Goal: Information Seeking & Learning: Learn about a topic

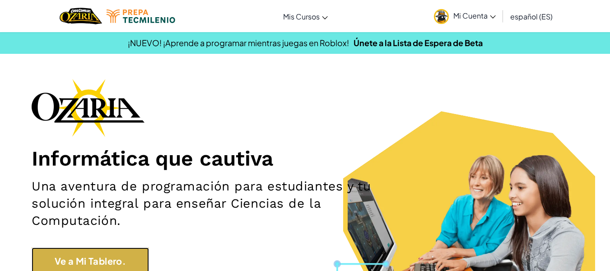
click at [140, 261] on link "Ve a Mi Tablero." at bounding box center [90, 260] width 117 height 27
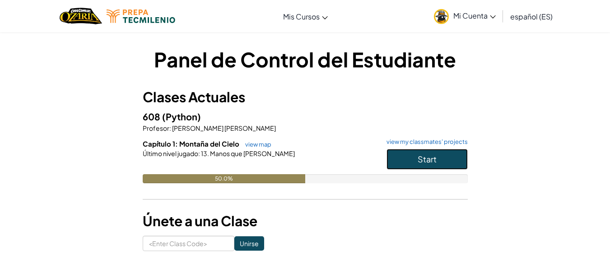
click at [442, 151] on button "Start" at bounding box center [427, 159] width 81 height 21
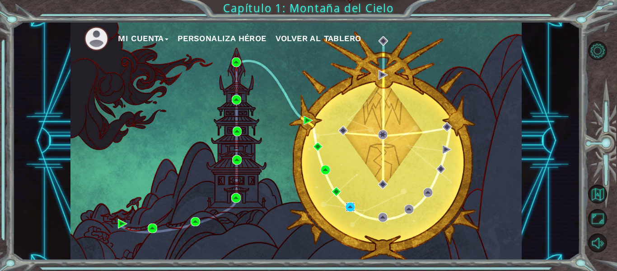
click at [349, 208] on img at bounding box center [349, 206] width 9 height 9
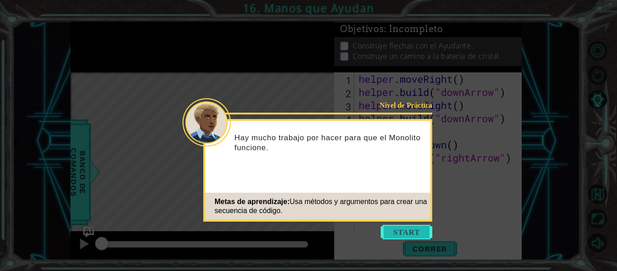
click at [400, 227] on button "Start" at bounding box center [406, 231] width 51 height 14
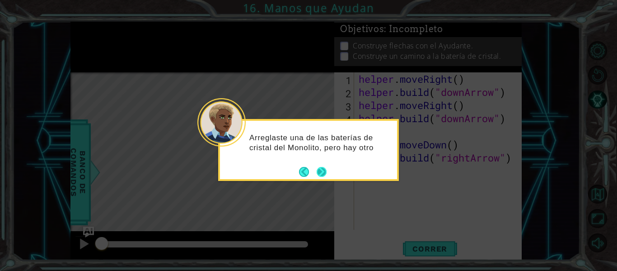
click at [323, 174] on button "Next" at bounding box center [322, 172] width 10 height 10
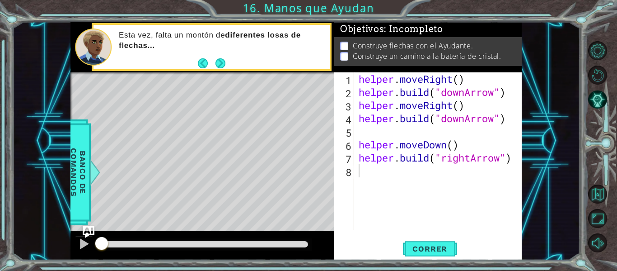
click at [90, 226] on img "Ask AI" at bounding box center [89, 232] width 12 height 12
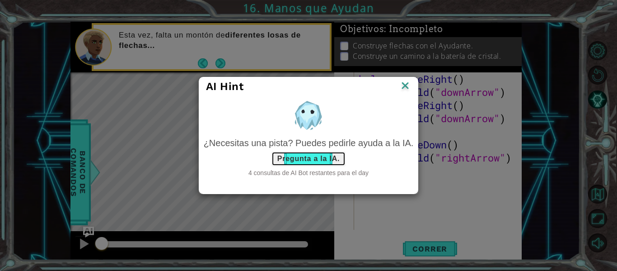
click at [320, 155] on button "Pregunta a la IA." at bounding box center [308, 158] width 74 height 14
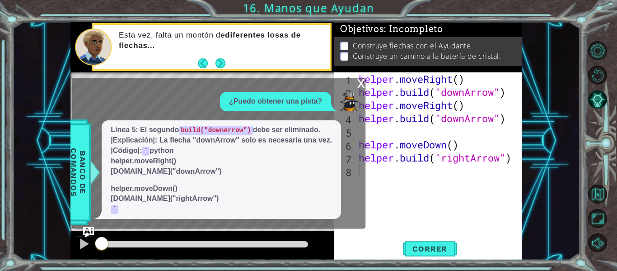
drag, startPoint x: 108, startPoint y: 159, endPoint x: 202, endPoint y: 200, distance: 102.8
click at [202, 200] on div "Línea 5: El segundo build("downArrow") debe ser eliminado. |Explicación|: La fl…" at bounding box center [221, 169] width 239 height 98
drag, startPoint x: 198, startPoint y: 197, endPoint x: 198, endPoint y: 202, distance: 4.5
click at [198, 202] on p "helper.moveDown() [DOMAIN_NAME]("rightArrow") `" at bounding box center [221, 198] width 221 height 31
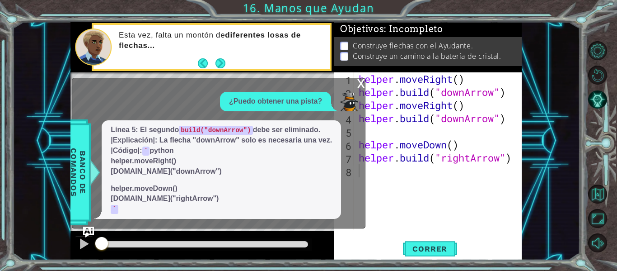
click at [198, 202] on p "helper.moveDown() [DOMAIN_NAME]("rightArrow") `" at bounding box center [221, 198] width 221 height 31
drag, startPoint x: 198, startPoint y: 202, endPoint x: 258, endPoint y: 176, distance: 65.8
click at [258, 176] on span "Línea 5: El segundo build("downArrow") debe ser eliminado. |Explicación|: La fl…" at bounding box center [221, 169] width 221 height 89
click at [358, 79] on div "x" at bounding box center [361, 82] width 8 height 9
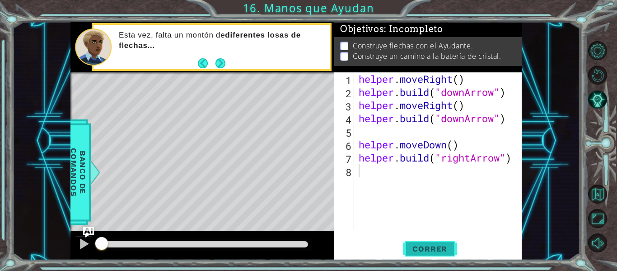
click at [431, 254] on button "Correr" at bounding box center [430, 248] width 54 height 19
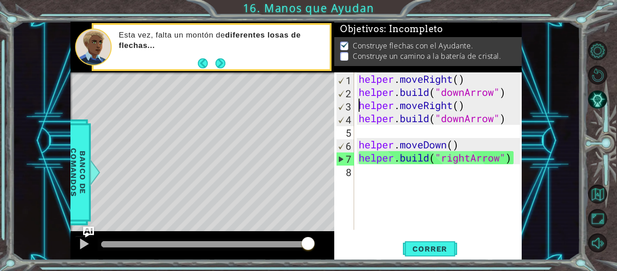
click at [359, 101] on div "helper . moveRight ( ) helper . build ( "downArrow" ) helper . moveRight ( ) he…" at bounding box center [441, 163] width 168 height 183
type textarea "helper.moveRight()"
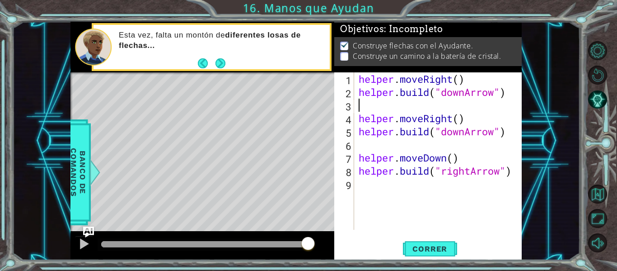
click at [359, 101] on div "helper . moveRight ( ) helper . build ( "downArrow" ) helper . moveRight ( ) he…" at bounding box center [441, 163] width 168 height 183
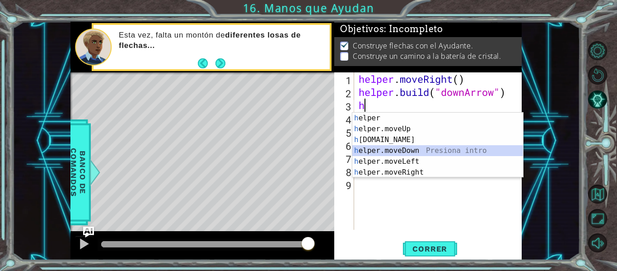
click at [420, 151] on div "h elper Presiona intro h elper.moveUp Presiona intro h [DOMAIN_NAME] Presiona i…" at bounding box center [437, 155] width 171 height 87
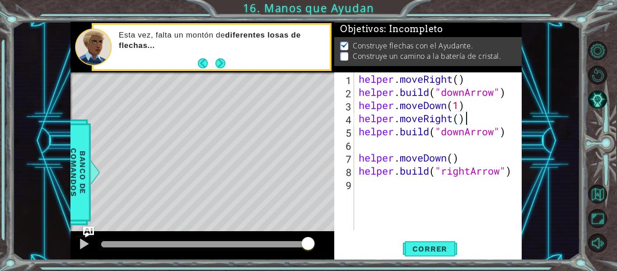
click at [472, 116] on div "helper . moveRight ( ) helper . build ( "downArrow" ) helper . moveDown ( 1 ) h…" at bounding box center [441, 163] width 168 height 183
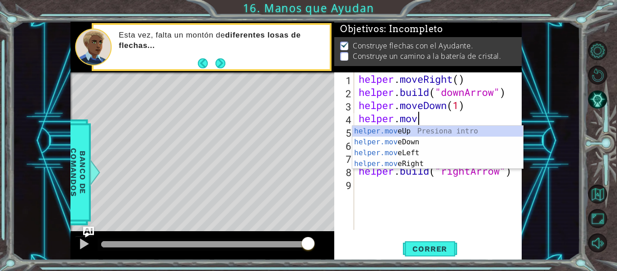
type textarea "h"
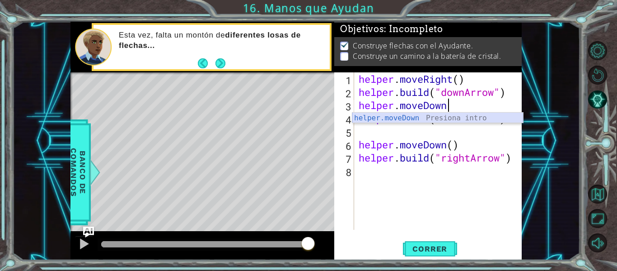
click at [455, 122] on div "helper.moveDown Presiona intro" at bounding box center [437, 128] width 171 height 33
type textarea "helper.moveDown(1)"
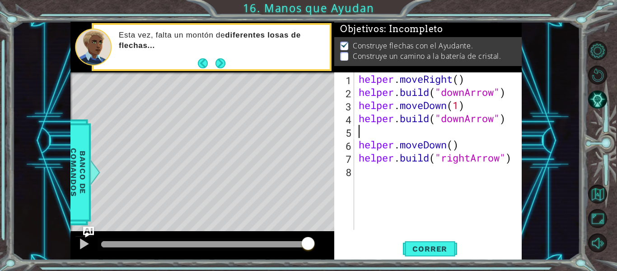
click at [382, 132] on div "helper . moveRight ( ) helper . build ( "downArrow" ) helper . moveDown ( 1 ) h…" at bounding box center [441, 163] width 168 height 183
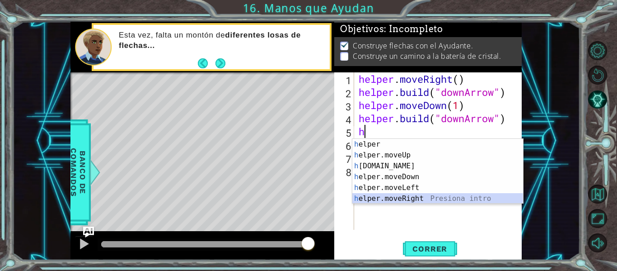
click at [402, 196] on div "h elper Presiona intro h elper.moveUp Presiona intro h [DOMAIN_NAME] Presiona i…" at bounding box center [437, 182] width 171 height 87
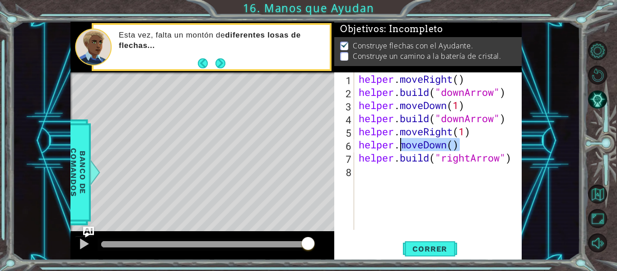
drag, startPoint x: 461, startPoint y: 145, endPoint x: 401, endPoint y: 145, distance: 59.6
click at [401, 145] on div "helper . moveRight ( ) helper . build ( "downArrow" ) helper . moveDown ( 1 ) h…" at bounding box center [441, 163] width 168 height 183
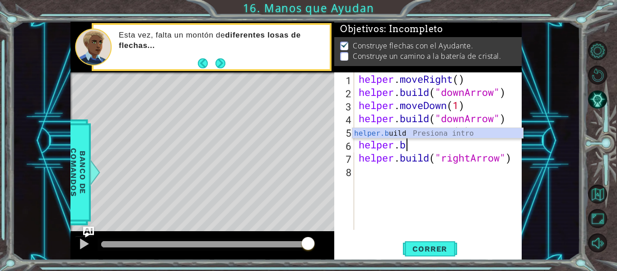
scroll to position [0, 2]
click at [401, 129] on div "helper.b uild Presiona intro" at bounding box center [437, 144] width 171 height 33
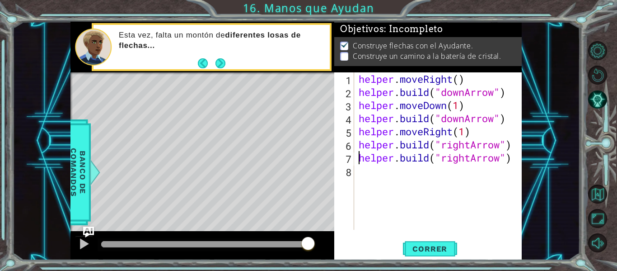
click at [357, 156] on div "helper . moveRight ( ) helper . build ( "downArrow" ) helper . moveDown ( 1 ) h…" at bounding box center [441, 163] width 168 height 183
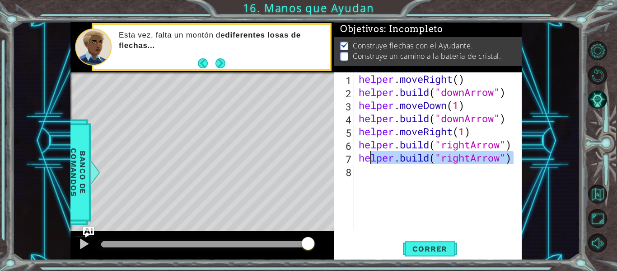
drag, startPoint x: 516, startPoint y: 160, endPoint x: 368, endPoint y: 160, distance: 148.1
click at [368, 160] on div "helper . moveRight ( ) helper . build ( "downArrow" ) helper . moveDown ( 1 ) h…" at bounding box center [441, 163] width 168 height 183
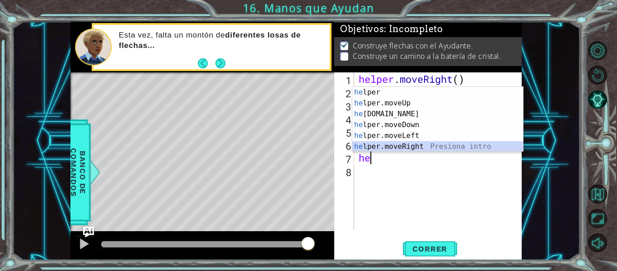
click at [416, 147] on div "he lper Presiona intro he lper.moveUp Presiona intro he [DOMAIN_NAME] Presiona …" at bounding box center [437, 130] width 171 height 87
type textarea "helper.moveRight(1)"
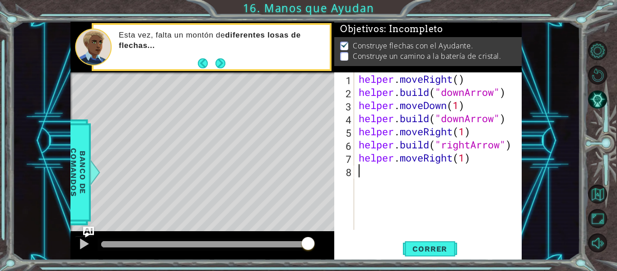
click at [375, 174] on div "helper . moveRight ( ) helper . build ( "downArrow" ) helper . moveDown ( 1 ) h…" at bounding box center [441, 163] width 168 height 183
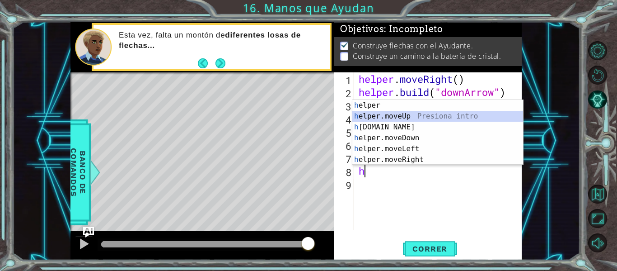
click at [410, 121] on div "h elper Presiona intro h elper.moveUp Presiona intro h [DOMAIN_NAME] Presiona i…" at bounding box center [437, 143] width 171 height 87
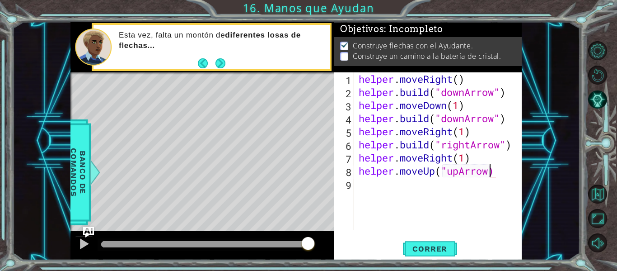
scroll to position [0, 6]
type textarea "helper.moveUp("upArrow")"
click at [422, 253] on button "Correr" at bounding box center [430, 248] width 54 height 19
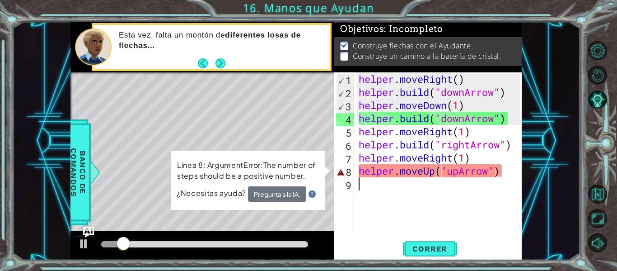
click at [433, 216] on div "helper . moveRight ( ) helper . build ( "downArrow" ) helper . moveDown ( 1 ) h…" at bounding box center [441, 163] width 168 height 183
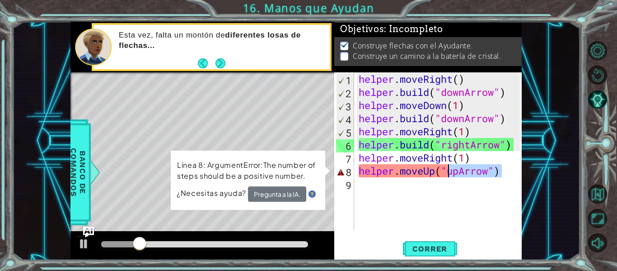
drag, startPoint x: 513, startPoint y: 168, endPoint x: 447, endPoint y: 174, distance: 66.2
click at [447, 174] on div "helper . moveRight ( ) helper . build ( "downArrow" ) helper . moveDown ( 1 ) h…" at bounding box center [441, 163] width 168 height 183
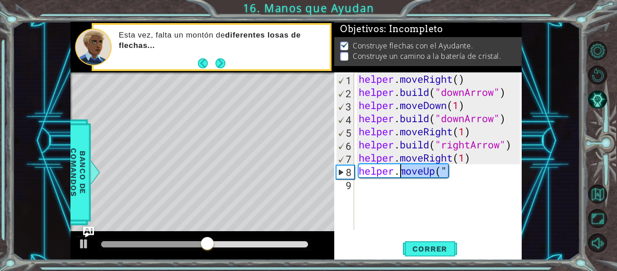
drag, startPoint x: 467, startPoint y: 172, endPoint x: 402, endPoint y: 172, distance: 65.0
click at [402, 172] on div "helper . moveRight ( ) helper . build ( "downArrow" ) helper . moveDown ( 1 ) h…" at bounding box center [441, 163] width 168 height 183
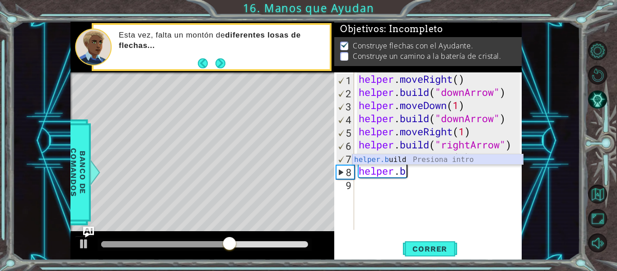
click at [411, 159] on div "helper.b uild Presiona intro" at bounding box center [437, 170] width 171 height 33
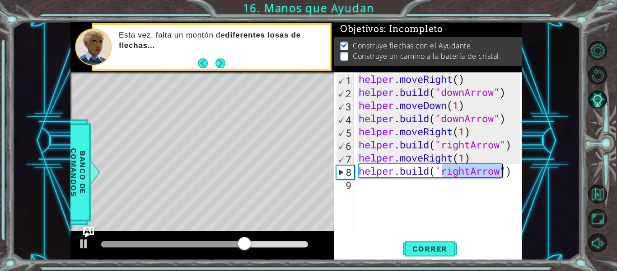
click at [468, 172] on div "helper . moveRight ( ) helper . build ( "downArrow" ) helper . moveDown ( 1 ) h…" at bounding box center [438, 150] width 163 height 157
click at [472, 173] on div "helper . moveRight ( ) helper . build ( "downArrow" ) helper . moveDown ( 1 ) h…" at bounding box center [441, 163] width 168 height 183
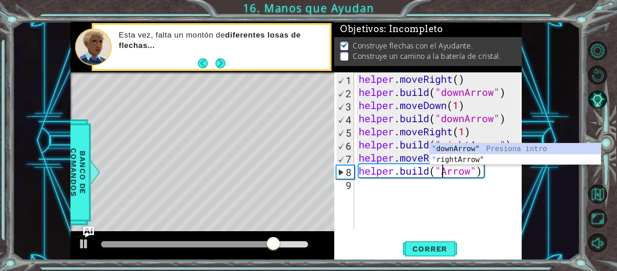
scroll to position [0, 5]
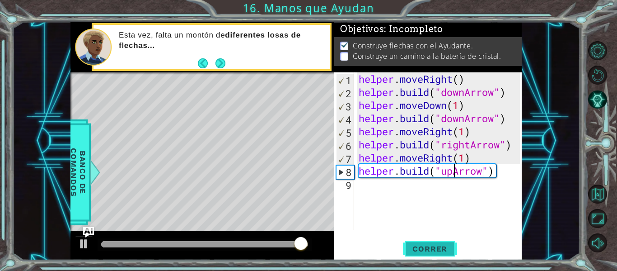
type textarea "[DOMAIN_NAME]("upArrow")"
click at [446, 243] on button "Correr" at bounding box center [430, 248] width 54 height 19
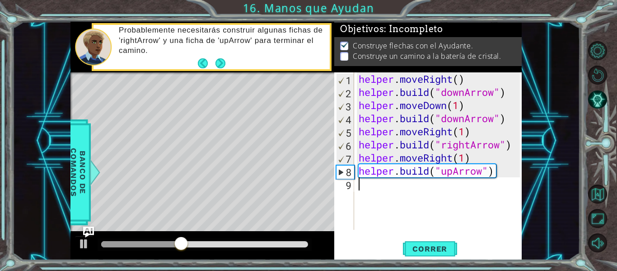
click at [395, 187] on div "helper . moveRight ( ) helper . build ( "downArrow" ) helper . moveDown ( 1 ) h…" at bounding box center [441, 163] width 168 height 183
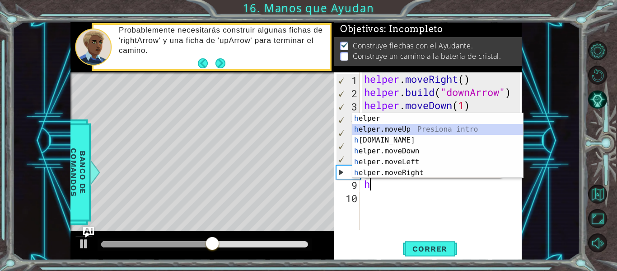
click at [420, 128] on div "h elper Presiona intro h elper.moveUp Presiona intro h [DOMAIN_NAME] Presiona i…" at bounding box center [437, 156] width 171 height 87
type textarea "helper.moveUp(1)"
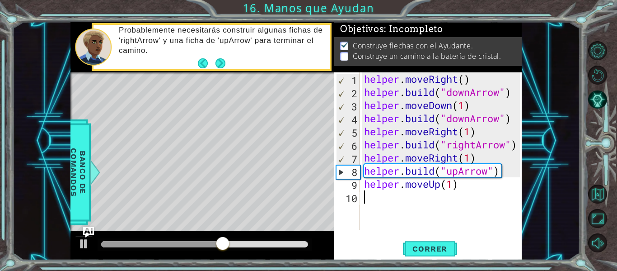
click at [375, 198] on div "helper . moveRight ( ) helper . build ( "downArrow" ) helper . moveDown ( 1 ) h…" at bounding box center [443, 163] width 162 height 183
click at [459, 183] on div "helper . moveRight ( ) helper . build ( "downArrow" ) helper . moveDown ( 1 ) h…" at bounding box center [443, 163] width 162 height 183
click at [452, 183] on div "helper . moveRight ( ) helper . build ( "downArrow" ) helper . moveDown ( 1 ) h…" at bounding box center [443, 163] width 162 height 183
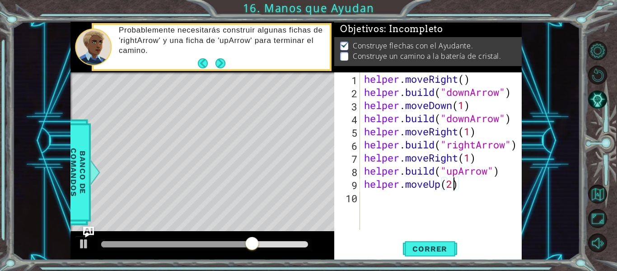
scroll to position [0, 4]
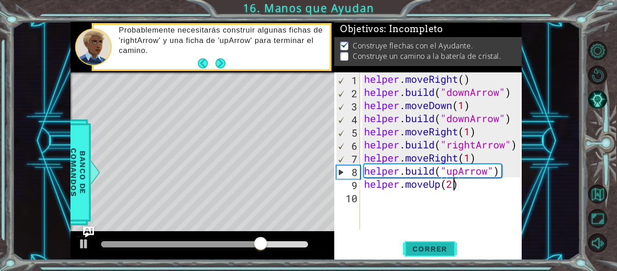
click at [439, 244] on span "Correr" at bounding box center [429, 248] width 53 height 9
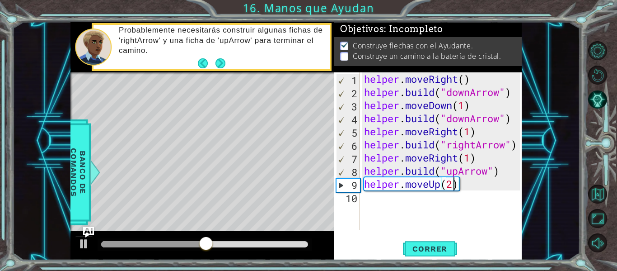
click at [456, 184] on div "helper . moveRight ( ) helper . build ( "downArrow" ) helper . moveDown ( 1 ) h…" at bounding box center [443, 163] width 162 height 183
click at [424, 250] on span "Correr" at bounding box center [429, 248] width 53 height 9
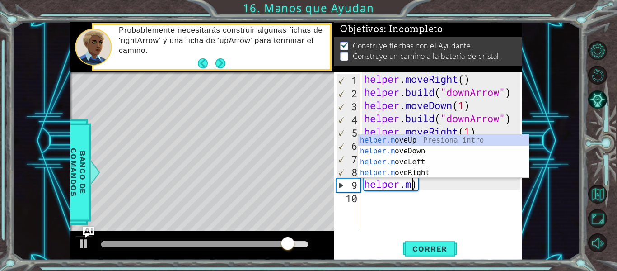
scroll to position [0, 2]
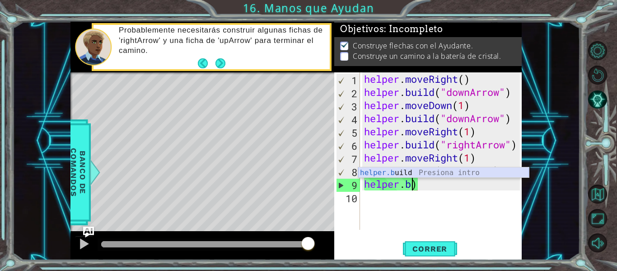
click at [465, 172] on div "helper.b uild Presiona intro" at bounding box center [443, 183] width 171 height 33
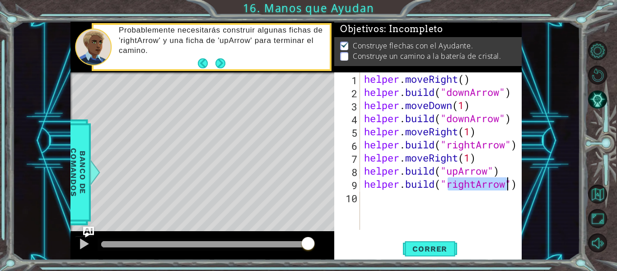
click at [476, 185] on div "helper . moveRight ( ) helper . build ( "downArrow" ) helper . moveDown ( 1 ) h…" at bounding box center [441, 150] width 158 height 157
click at [424, 241] on button "Correr" at bounding box center [430, 248] width 54 height 19
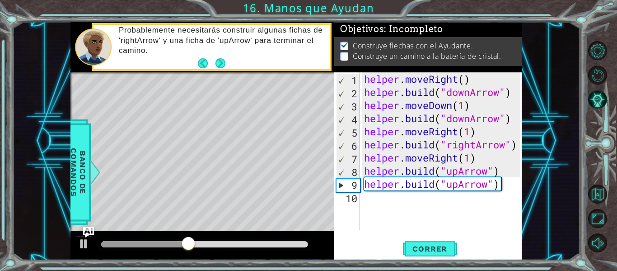
click at [508, 183] on div "helper . moveRight ( ) helper . build ( "downArrow" ) helper . moveDown ( 1 ) h…" at bounding box center [443, 163] width 162 height 183
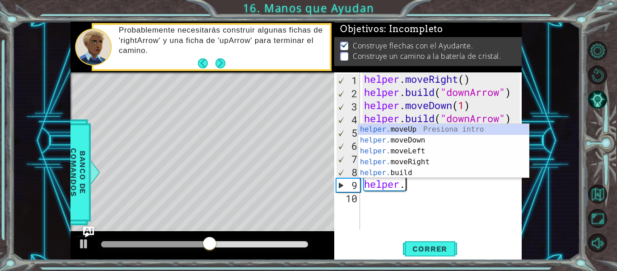
scroll to position [0, 1]
click at [465, 130] on div "helper. moveUp Presiona intro helper. moveDown Presiona intro helper. moveLeft …" at bounding box center [443, 162] width 171 height 76
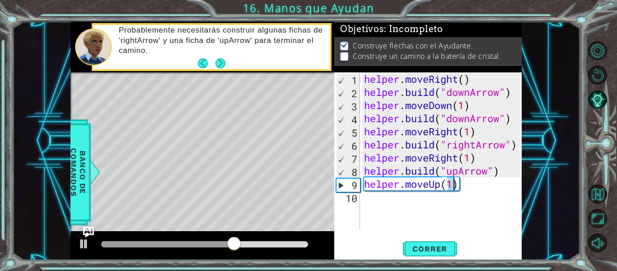
type textarea "helper.moveUp(2)"
click at [369, 202] on div "helper . moveRight ( ) helper . build ( "downArrow" ) helper . moveDown ( 1 ) h…" at bounding box center [443, 163] width 162 height 183
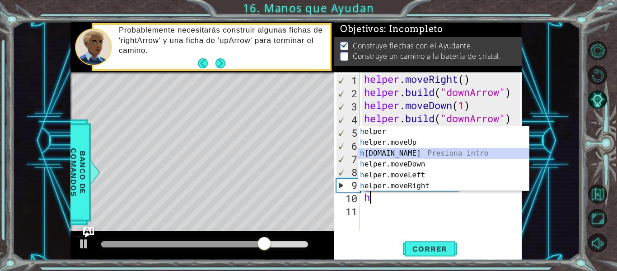
click at [415, 150] on div "h elper Presiona intro h elper.moveUp Presiona intro h [DOMAIN_NAME] Presiona i…" at bounding box center [443, 169] width 171 height 87
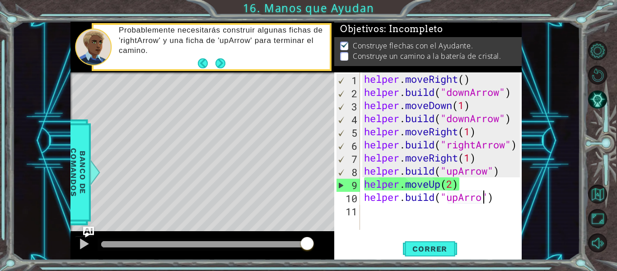
scroll to position [0, 6]
click at [411, 242] on button "Correr" at bounding box center [430, 248] width 54 height 19
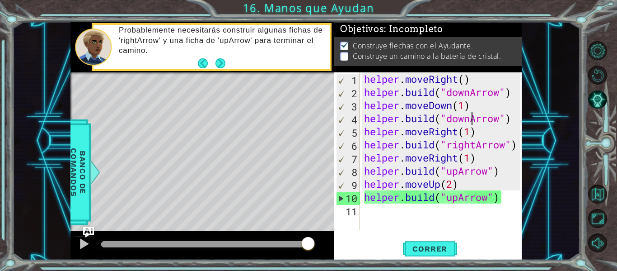
click at [472, 118] on div "helper . moveRight ( ) helper . build ( "downArrow" ) helper . moveDown ( 1 ) h…" at bounding box center [443, 163] width 162 height 183
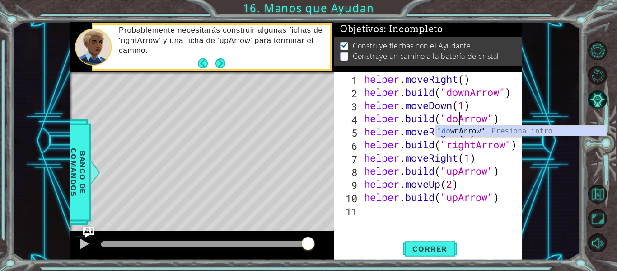
scroll to position [0, 5]
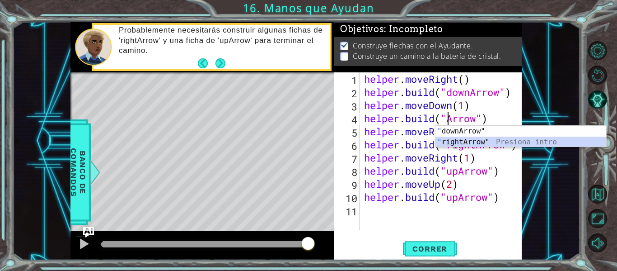
click at [467, 141] on div "" downArrow" Presiona intro " rightArrow" Presiona intro" at bounding box center [520, 147] width 171 height 43
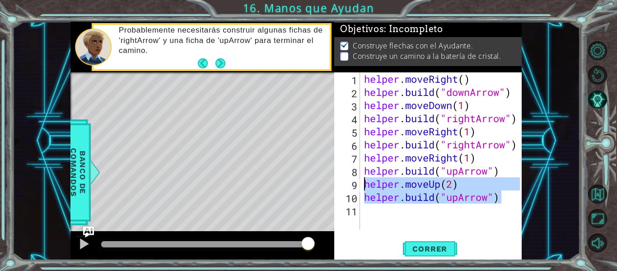
drag, startPoint x: 505, startPoint y: 192, endPoint x: 364, endPoint y: 184, distance: 141.6
click at [364, 184] on div "helper . moveRight ( ) helper . build ( "downArrow" ) helper . moveDown ( 1 ) h…" at bounding box center [443, 163] width 162 height 183
click at [427, 248] on span "Correr" at bounding box center [429, 248] width 53 height 9
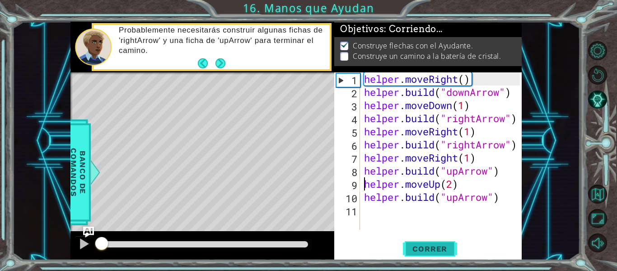
scroll to position [0, 4]
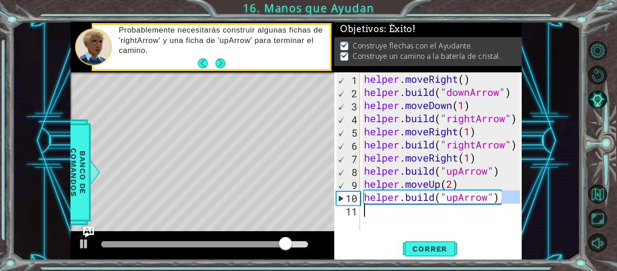
drag, startPoint x: 510, startPoint y: 198, endPoint x: 507, endPoint y: 205, distance: 8.1
click at [507, 205] on div "helper . moveRight ( ) helper . build ( "downArrow" ) helper . moveDown ( 1 ) h…" at bounding box center [443, 163] width 162 height 183
type textarea "[DOMAIN_NAME]("upArrow")"
click at [513, 205] on div "helper . moveRight ( ) helper . build ( "downArrow" ) helper . moveDown ( 1 ) h…" at bounding box center [441, 150] width 158 height 157
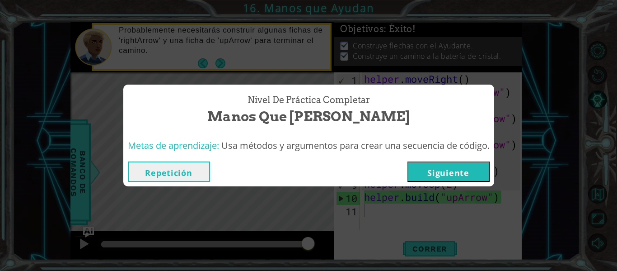
click at [463, 168] on button "Siguiente" at bounding box center [448, 171] width 82 height 20
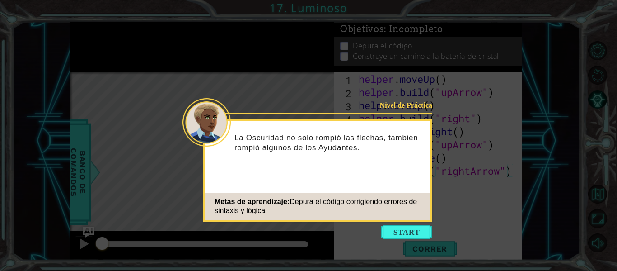
click at [463, 168] on icon at bounding box center [308, 135] width 617 height 271
click at [420, 227] on button "Start" at bounding box center [406, 231] width 51 height 14
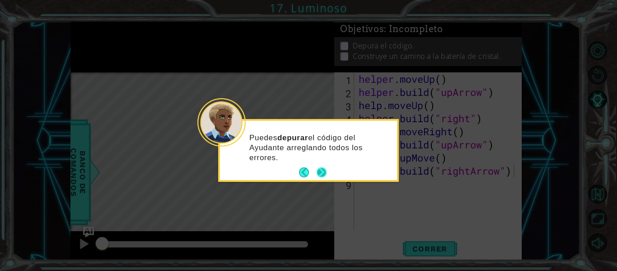
click at [324, 176] on button "Next" at bounding box center [322, 172] width 10 height 10
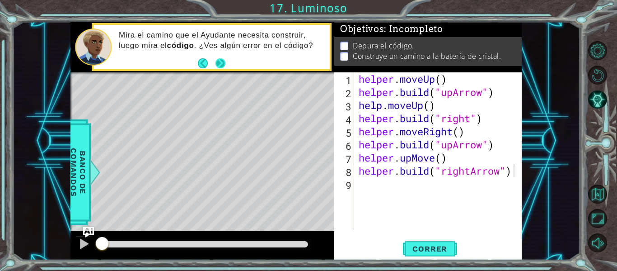
click at [221, 66] on button "Next" at bounding box center [220, 63] width 10 height 10
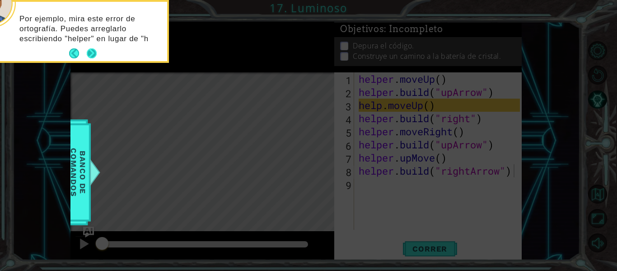
click at [94, 51] on button "Next" at bounding box center [92, 53] width 10 height 10
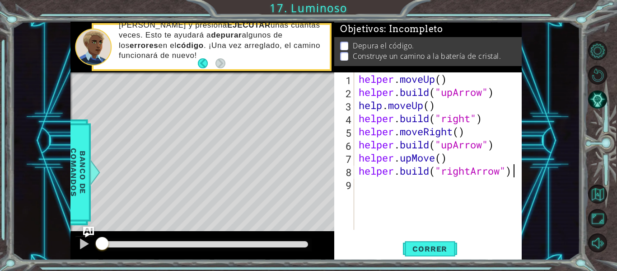
click at [429, 107] on div "helper . moveUp ( ) helper . build ( "upArrow" ) help . moveUp ( ) helper . bui…" at bounding box center [441, 163] width 168 height 183
click at [472, 117] on div "helper . moveUp ( ) helper . build ( "upArrow" ) help . moveUp ( 1 ) helper . b…" at bounding box center [441, 163] width 168 height 183
click at [461, 132] on div "helper . moveUp ( ) helper . build ( "upArrow" ) help . moveUp ( 1 ) helper . b…" at bounding box center [441, 163] width 168 height 183
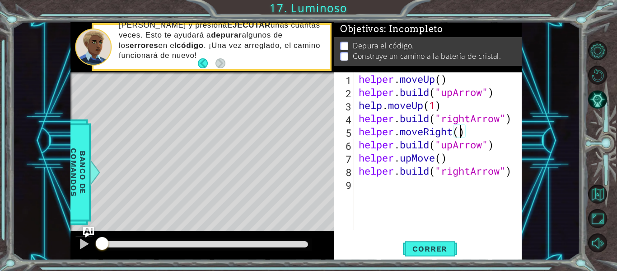
scroll to position [0, 5]
drag, startPoint x: 452, startPoint y: 146, endPoint x: 440, endPoint y: 150, distance: 12.7
click at [440, 150] on div "helper . moveUp ( ) helper . build ( "upArrow" ) help . moveUp ( 1 ) helper . b…" at bounding box center [441, 163] width 168 height 183
click at [439, 158] on div "helper . moveUp ( ) helper . build ( "upArrow" ) help . moveUp ( 1 ) helper . b…" at bounding box center [441, 163] width 168 height 183
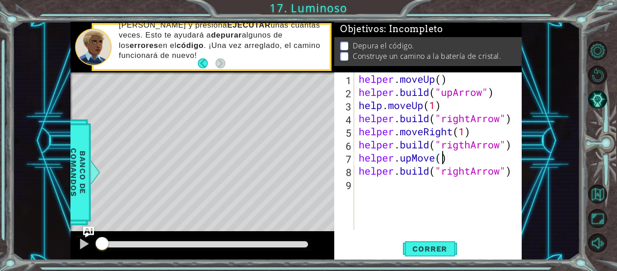
scroll to position [0, 4]
click at [436, 158] on div "helper . moveUp ( ) helper . build ( "upArrow" ) help . moveUp ( 1 ) helper . b…" at bounding box center [441, 163] width 168 height 183
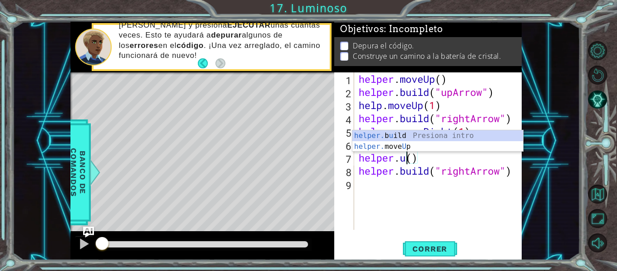
scroll to position [0, 2]
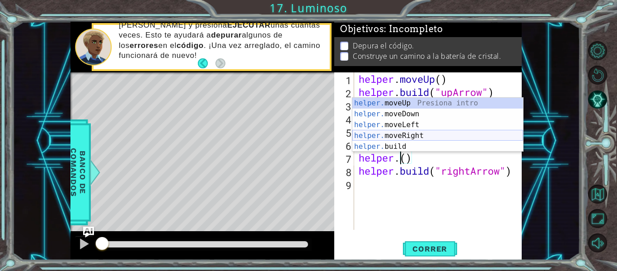
click at [420, 137] on div "helper. moveUp Presiona intro helper. moveDown Presiona intro helper. moveLeft …" at bounding box center [437, 136] width 171 height 76
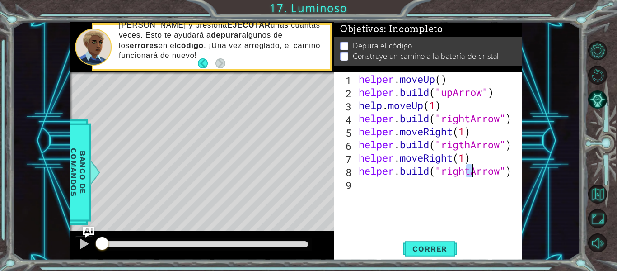
drag, startPoint x: 465, startPoint y: 171, endPoint x: 474, endPoint y: 173, distance: 8.7
click at [474, 173] on div "helper . moveUp ( ) helper . build ( "upArrow" ) help . moveUp ( 1 ) helper . b…" at bounding box center [441, 163] width 168 height 183
click at [438, 242] on button "Correr" at bounding box center [430, 248] width 54 height 19
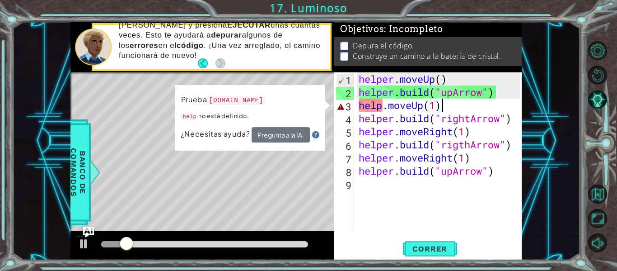
click at [453, 107] on div "helper . moveUp ( ) helper . build ( "upArrow" ) help . moveUp ( 1 ) helper . b…" at bounding box center [441, 163] width 168 height 183
click at [381, 105] on div "helper . moveUp ( ) helper . build ( "upArrow" ) help . moveUp ( 1 ) helper . b…" at bounding box center [441, 163] width 168 height 183
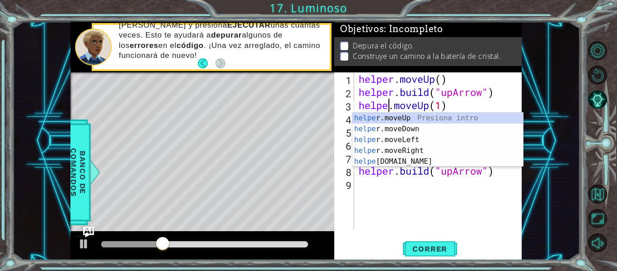
scroll to position [0, 2]
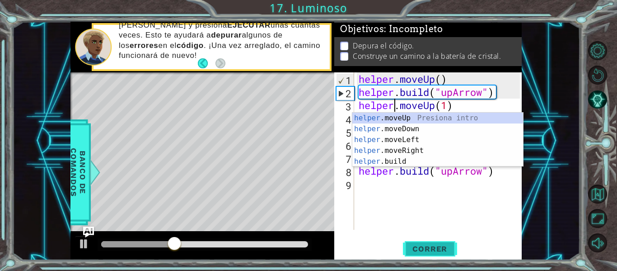
click at [440, 246] on span "Correr" at bounding box center [429, 248] width 53 height 9
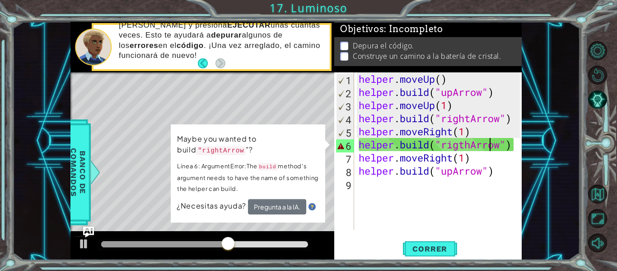
click at [488, 144] on div "helper . moveUp ( ) helper . build ( "upArrow" ) helper . moveUp ( 1 ) helper .…" at bounding box center [441, 163] width 168 height 183
drag, startPoint x: 509, startPoint y: 145, endPoint x: 443, endPoint y: 147, distance: 66.4
click at [443, 147] on div "helper . moveUp ( ) helper . build ( "upArrow" ) helper . moveUp ( 1 ) helper .…" at bounding box center [441, 163] width 168 height 183
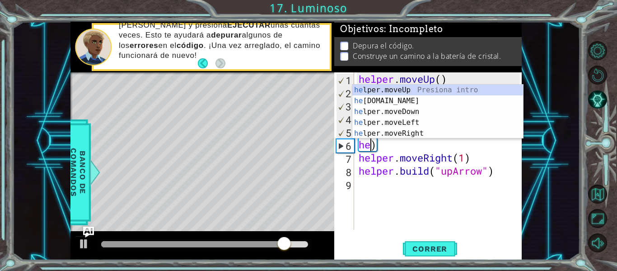
scroll to position [0, 0]
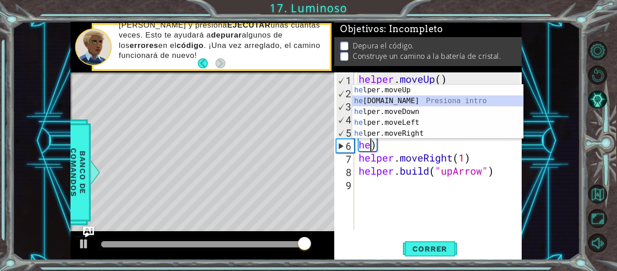
click at [457, 100] on div "he lper.moveUp Presiona intro he [DOMAIN_NAME] Presiona intro he lper.moveDown …" at bounding box center [437, 122] width 171 height 76
type textarea "[DOMAIN_NAME]("rightArrow")"
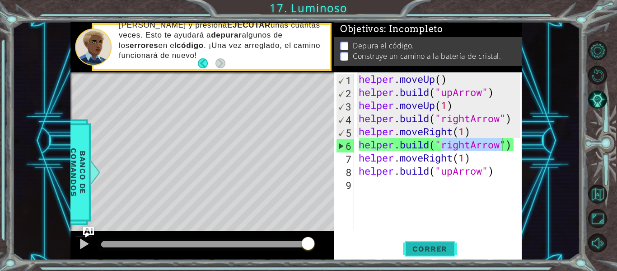
click at [439, 244] on span "Correr" at bounding box center [429, 248] width 53 height 9
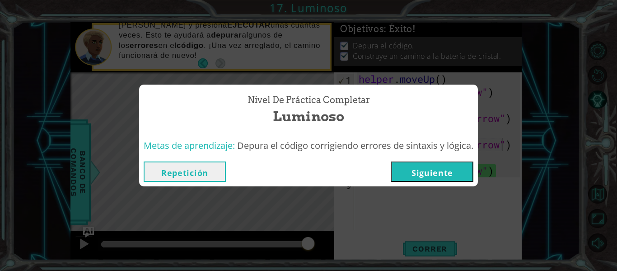
click at [459, 171] on button "Siguiente" at bounding box center [432, 171] width 82 height 20
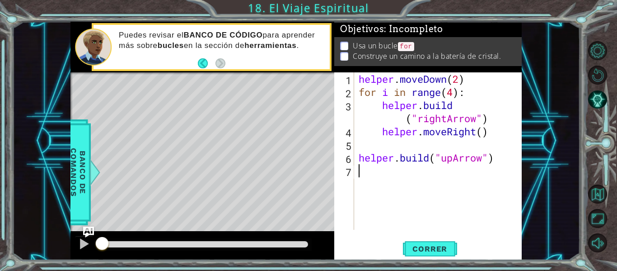
click at [372, 179] on div "helper . moveDown ( 2 ) for i in range ( 4 ) : helper . build ( "rightArrow" ) …" at bounding box center [441, 163] width 168 height 183
click at [462, 79] on div "helper . moveDown ( 2 ) for i in range ( 4 ) : helper . build ( "rightArrow" ) …" at bounding box center [441, 163] width 168 height 183
click at [461, 108] on div "helper . moveDown ( 4 ) for i in range ( 4 ) : helper . build ( "rightArrow" ) …" at bounding box center [441, 163] width 168 height 183
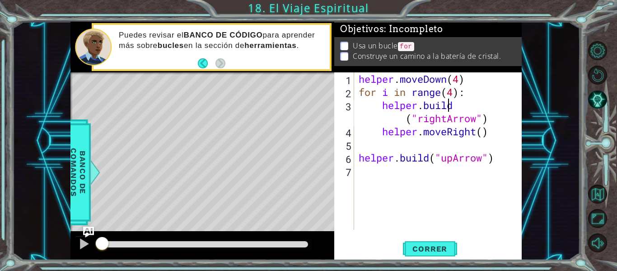
click at [461, 108] on div "helper . moveDown ( 4 ) for i in range ( 4 ) : helper . build ( "rightArrow" ) …" at bounding box center [441, 163] width 168 height 183
click at [381, 103] on div "helper . moveDown ( 4 ) for i in range ( 4 ) : helper . build ( "rightArrow" ) …" at bounding box center [441, 163] width 168 height 183
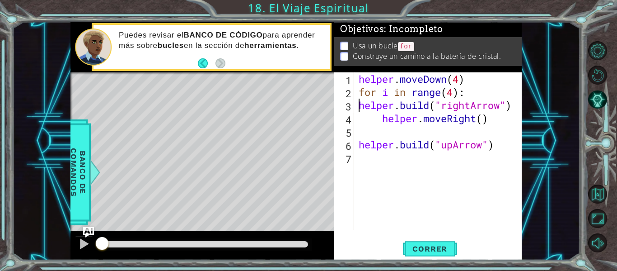
click at [383, 117] on div "helper . moveDown ( 4 ) for i in range ( 4 ) : helper . build ( "rightArrow" ) …" at bounding box center [441, 163] width 168 height 183
type textarea "helper.moveRight()"
click at [359, 154] on div "helper . moveDown ( 4 ) for i in range ( 4 ) : helper . build ( "rightArrow" ) …" at bounding box center [441, 163] width 168 height 183
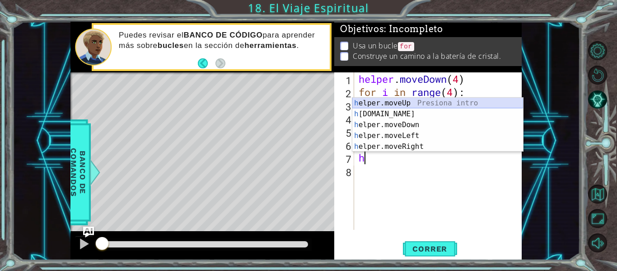
click at [417, 102] on div "h elper.moveUp Presiona intro h [DOMAIN_NAME] Presiona intro h elper.moveDown P…" at bounding box center [437, 136] width 171 height 76
type textarea "helper.moveUp(1)"
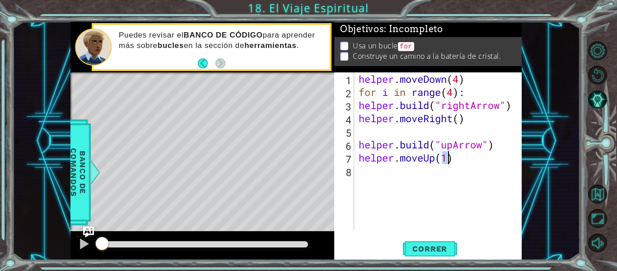
click at [370, 181] on div "helper . moveDown ( 4 ) for i in range ( 4 ) : helper . build ( "rightArrow" ) …" at bounding box center [441, 163] width 168 height 183
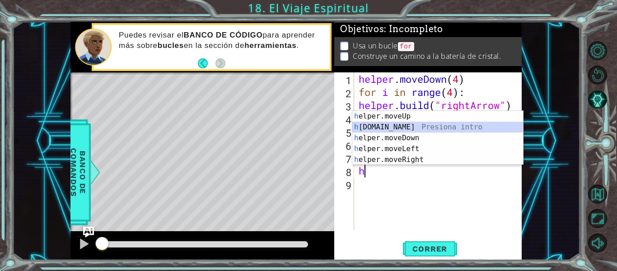
click at [420, 125] on div "h elper.moveUp Presiona intro h [DOMAIN_NAME] Presiona intro h elper.moveDown P…" at bounding box center [437, 149] width 171 height 76
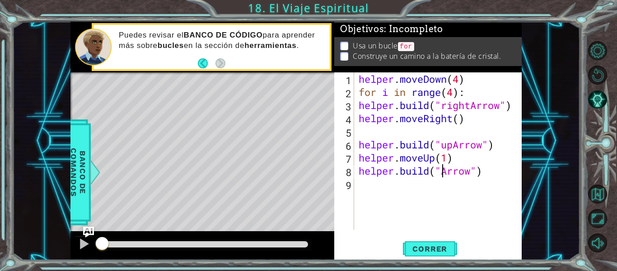
scroll to position [0, 5]
click at [448, 243] on button "Correr" at bounding box center [430, 248] width 54 height 19
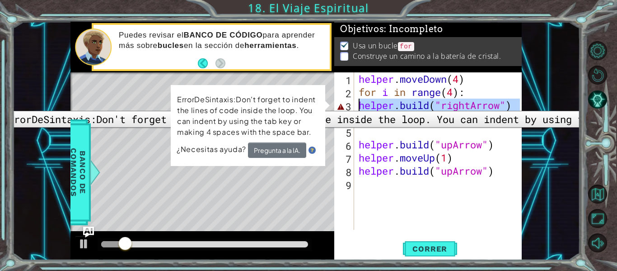
click at [344, 104] on div "3" at bounding box center [345, 106] width 18 height 13
type textarea "[DOMAIN_NAME]("rightArrow")"
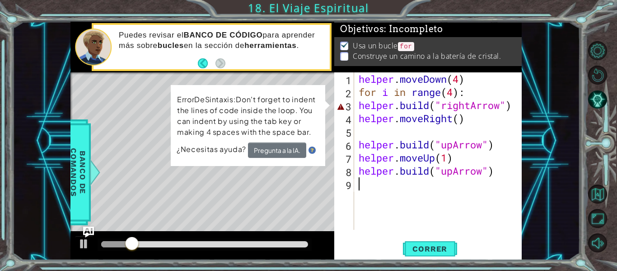
click at [364, 224] on div "helper . moveDown ( 4 ) for i in range ( 4 ) : helper . build ( "rightArrow" ) …" at bounding box center [441, 163] width 168 height 183
click at [357, 102] on div "helper . moveDown ( 4 ) for i in range ( 4 ) : helper . build ( "rightArrow" ) …" at bounding box center [441, 163] width 168 height 183
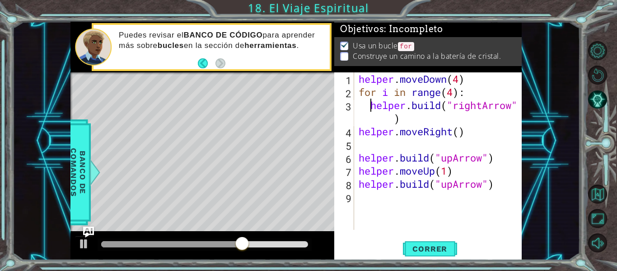
type textarea "[DOMAIN_NAME]("rightArrow")"
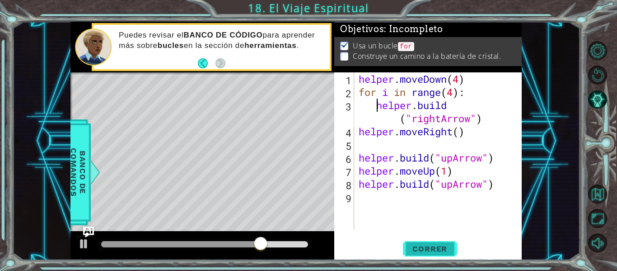
click at [427, 253] on button "Correr" at bounding box center [430, 248] width 54 height 19
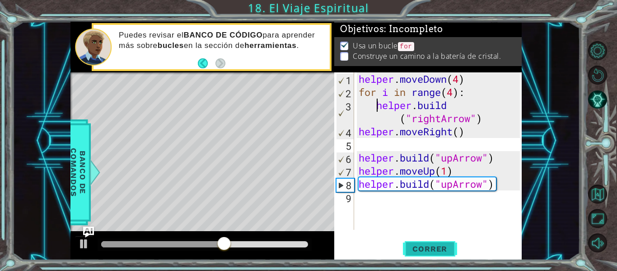
click at [427, 253] on button "Correr" at bounding box center [430, 248] width 54 height 19
click at [385, 199] on div "helper . moveDown ( 4 ) for i in range ( 4 ) : helper . build ( "rightArrow" ) …" at bounding box center [441, 163] width 168 height 183
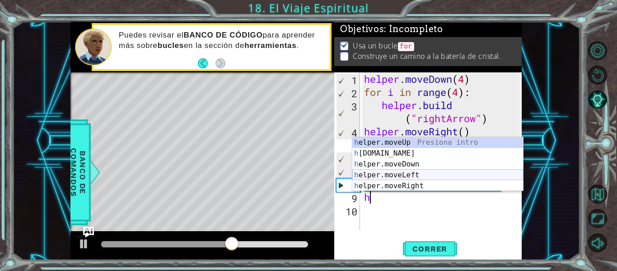
click at [413, 173] on div "h elper.moveUp Presiona intro h [DOMAIN_NAME] Presiona intro h elper.moveDown P…" at bounding box center [437, 175] width 171 height 76
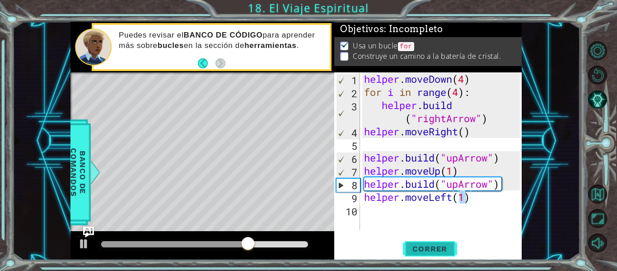
click at [448, 246] on span "Correr" at bounding box center [429, 248] width 53 height 9
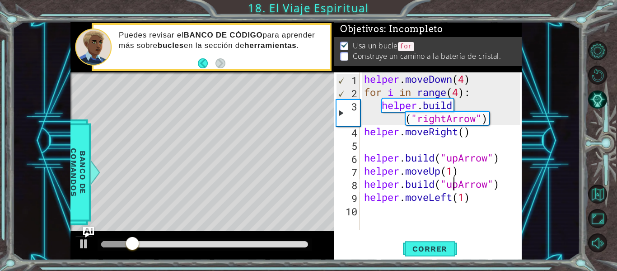
click at [454, 187] on div "helper . moveDown ( 4 ) for i in range ( 4 ) : helper . build ( "rightArrow" ) …" at bounding box center [443, 163] width 162 height 183
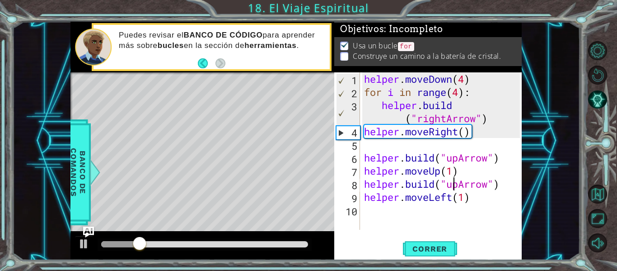
click at [455, 199] on div "helper . moveDown ( 4 ) for i in range ( 4 ) : helper . build ( "rightArrow" ) …" at bounding box center [443, 163] width 162 height 183
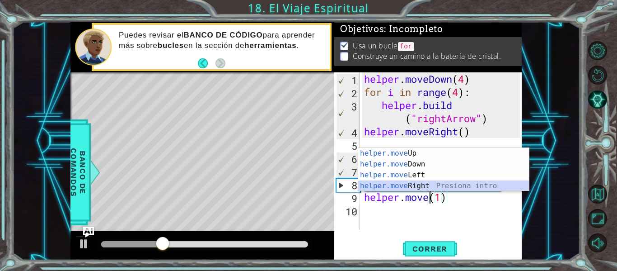
click at [431, 188] on div "helper.move Up Presiona intro helper.move Down Presiona intro helper.move Left …" at bounding box center [443, 180] width 171 height 65
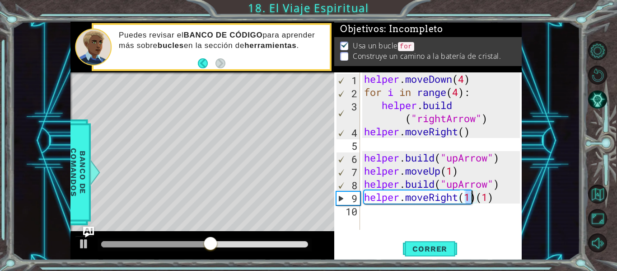
type textarea "helper.moveRight()(1)"
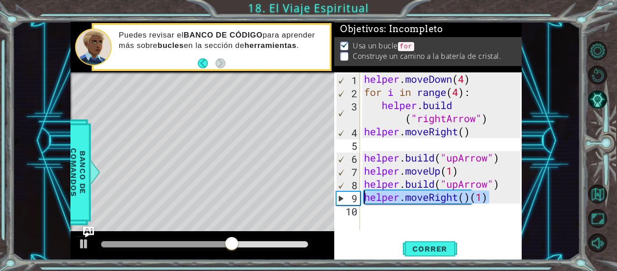
drag, startPoint x: 495, startPoint y: 193, endPoint x: 365, endPoint y: 199, distance: 129.3
click at [365, 199] on div "helper . moveDown ( 4 ) for i in range ( 4 ) : helper . build ( "rightArrow" ) …" at bounding box center [443, 163] width 162 height 183
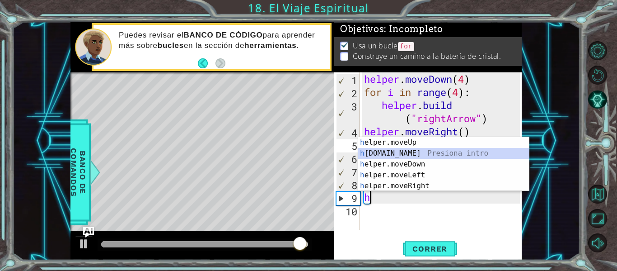
click at [411, 154] on div "h elper.moveUp Presiona intro h [DOMAIN_NAME] Presiona intro h elper.moveDown P…" at bounding box center [443, 175] width 171 height 76
type textarea "[DOMAIN_NAME]("rightArrow")"
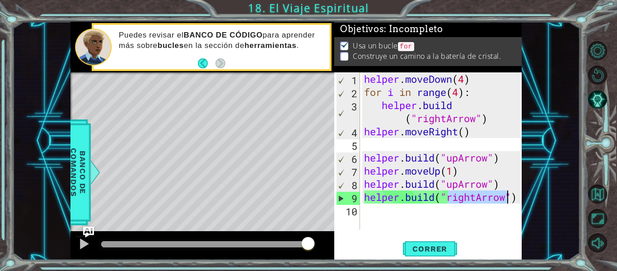
click at [388, 210] on div "helper . moveDown ( 4 ) for i in range ( 4 ) : helper . build ( "rightArrow" ) …" at bounding box center [443, 163] width 162 height 183
click at [437, 250] on span "Correr" at bounding box center [429, 248] width 53 height 9
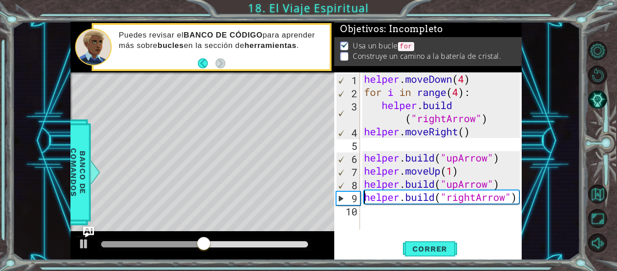
click at [362, 196] on div "helper . moveDown ( 4 ) for i in range ( 4 ) : helper . build ( "rightArrow" ) …" at bounding box center [441, 150] width 158 height 157
type textarea "[DOMAIN_NAME]("rightArrow")"
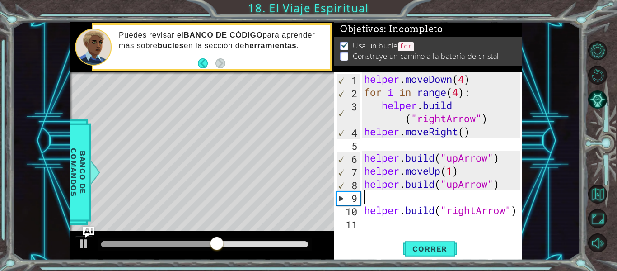
click at [367, 196] on div "helper . moveDown ( 4 ) for i in range ( 4 ) : helper . build ( "rightArrow" ) …" at bounding box center [443, 163] width 162 height 183
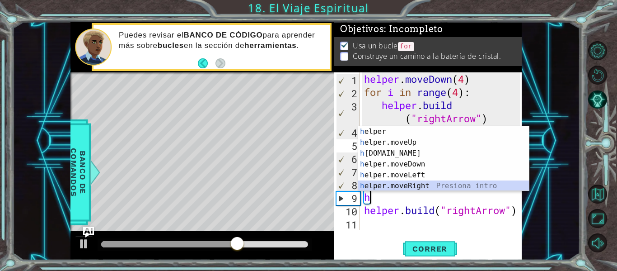
click at [429, 183] on div "h elper Presiona intro h elper.moveUp Presiona intro h [DOMAIN_NAME] Presiona i…" at bounding box center [443, 169] width 171 height 87
type textarea "helper.moveRight(1)"
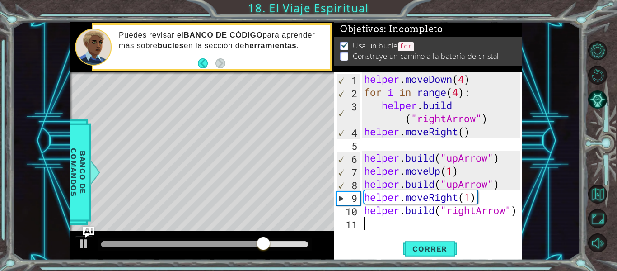
click at [369, 219] on div "helper . moveDown ( 4 ) for i in range ( 4 ) : helper . build ( "rightArrow" ) …" at bounding box center [443, 163] width 162 height 183
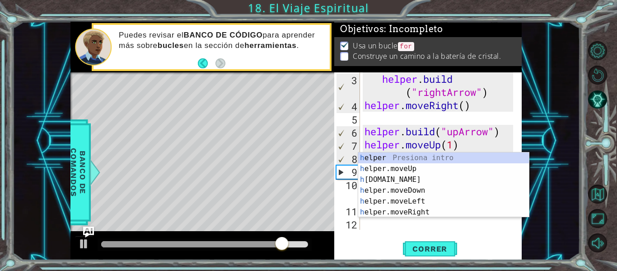
scroll to position [26, 0]
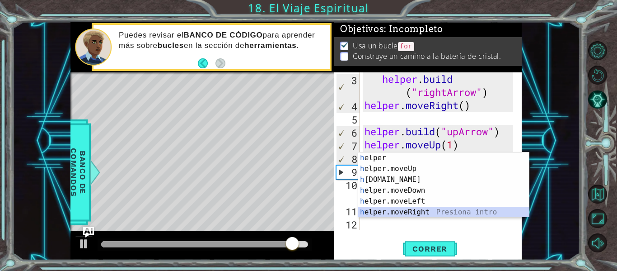
click at [410, 212] on div "h elper Presiona intro h elper.moveUp Presiona intro h [DOMAIN_NAME] Presiona i…" at bounding box center [443, 195] width 171 height 87
type textarea "helper.moveRight(1)"
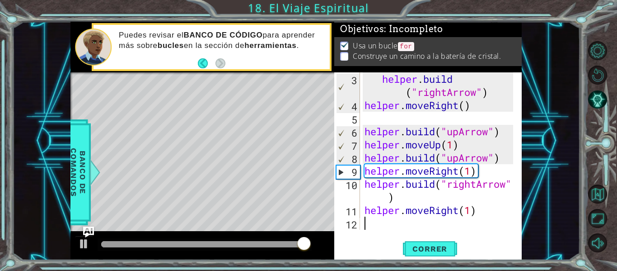
click at [386, 221] on div "helper . build ( "rightArrow" ) helper . moveRight ( ) helper . build ( "upArro…" at bounding box center [440, 170] width 155 height 196
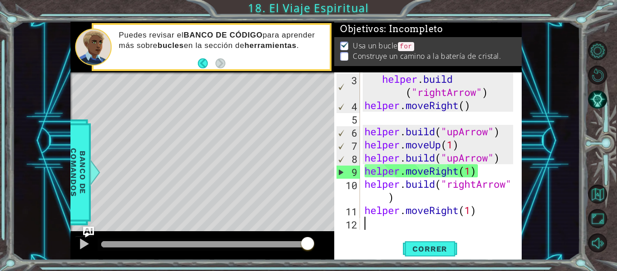
scroll to position [39, 0]
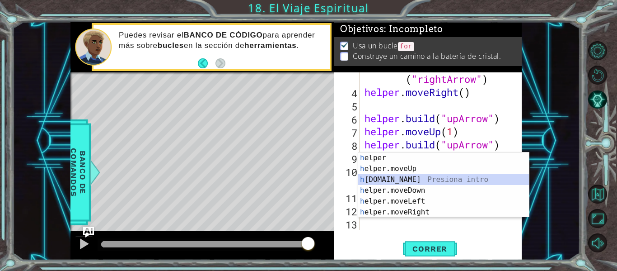
click at [409, 177] on div "h elper Presiona intro h elper.moveUp Presiona intro h [DOMAIN_NAME] Presiona i…" at bounding box center [443, 195] width 171 height 87
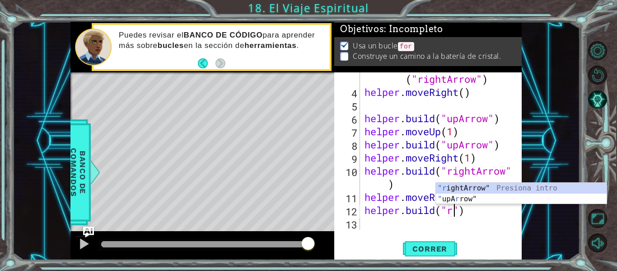
scroll to position [0, 5]
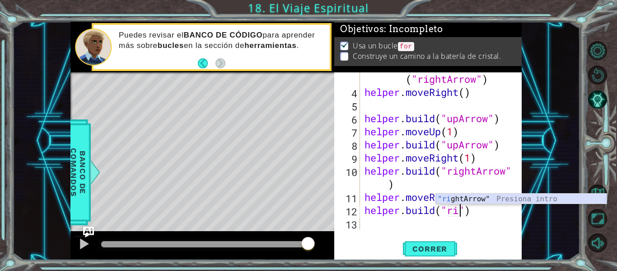
click at [496, 197] on div ""ri ghtArrow" Presiona intro" at bounding box center [521, 209] width 171 height 33
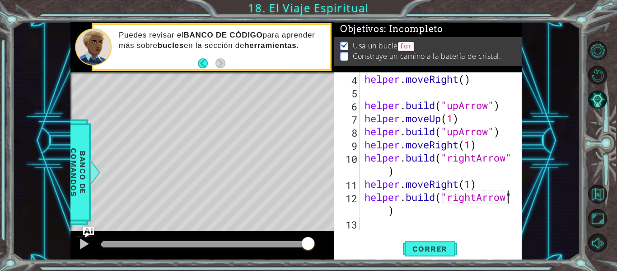
scroll to position [52, 0]
click at [422, 246] on span "Correr" at bounding box center [429, 248] width 53 height 9
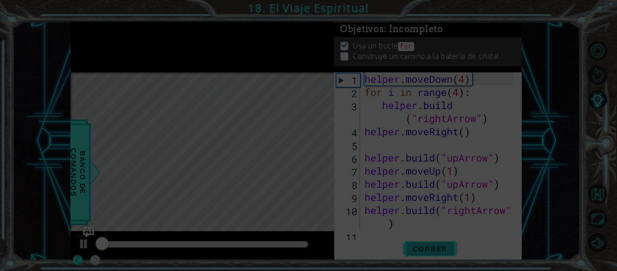
scroll to position [0, 0]
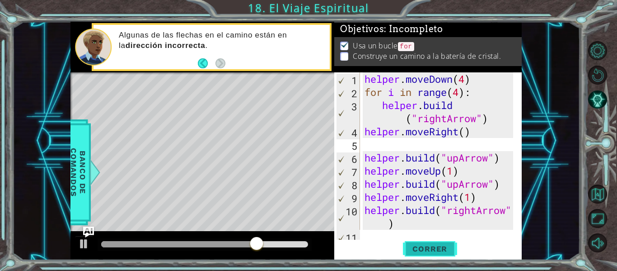
click at [436, 243] on button "Correr" at bounding box center [430, 248] width 54 height 19
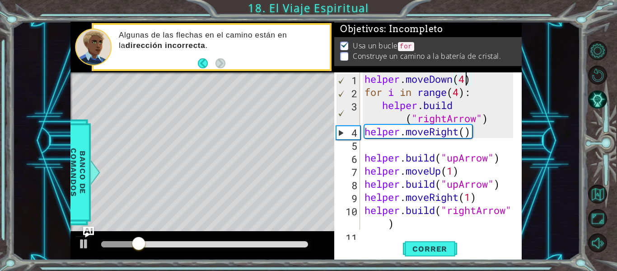
click at [466, 75] on div "helper . moveDown ( 4 ) for i in range ( 4 ) : helper . build ( "rightArrow" ) …" at bounding box center [440, 163] width 155 height 183
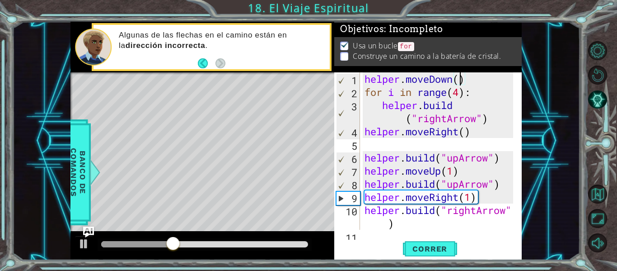
scroll to position [0, 5]
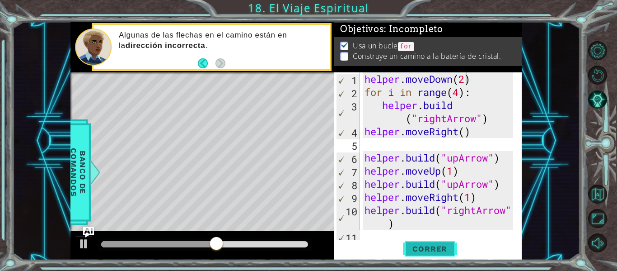
click at [433, 242] on button "Correr" at bounding box center [430, 248] width 54 height 19
click at [413, 251] on span "Correr" at bounding box center [429, 248] width 53 height 9
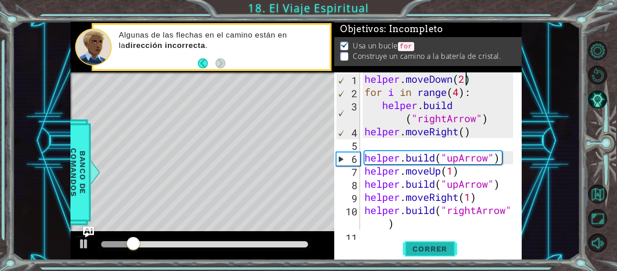
click at [413, 251] on span "Correr" at bounding box center [429, 248] width 53 height 9
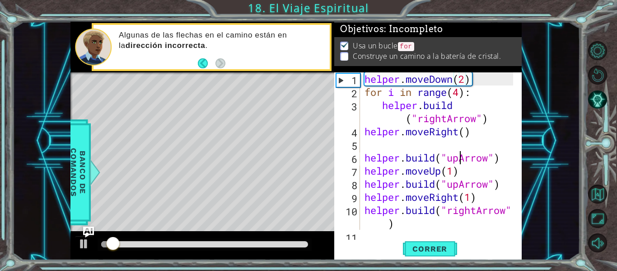
click at [461, 161] on div "helper . moveDown ( 2 ) for i in range ( 4 ) : helper . build ( "rightArrow" ) …" at bounding box center [440, 163] width 155 height 183
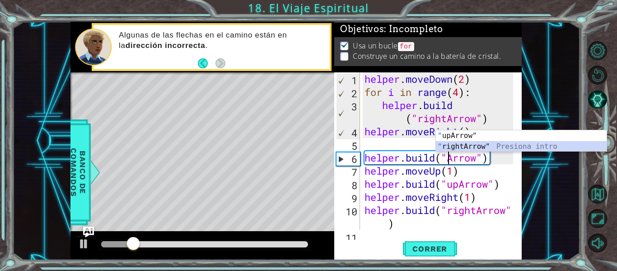
click at [471, 143] on div "" upArrow" Presiona intro " rightArrow" Presiona intro" at bounding box center [521, 151] width 171 height 43
type textarea "[DOMAIN_NAME]("rightArrow")"
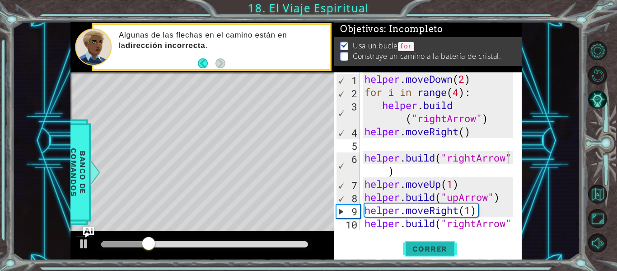
click at [451, 245] on span "Correr" at bounding box center [429, 248] width 53 height 9
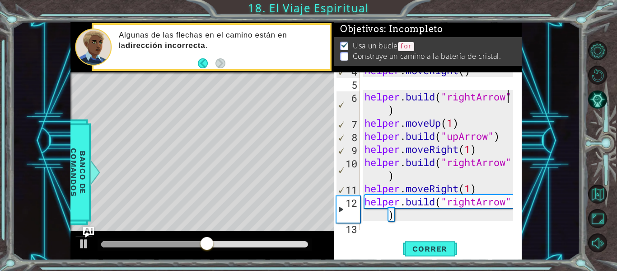
scroll to position [65, 0]
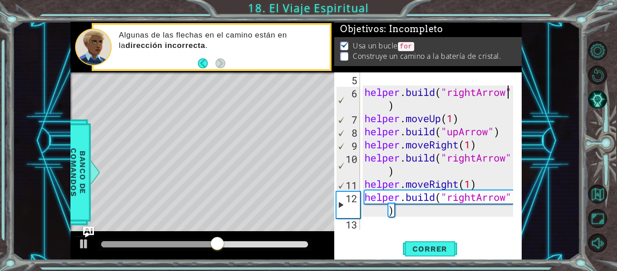
click at [421, 212] on div "helper . build ( "rightArrow" ) helper . moveUp ( 1 ) helper . build ( "upArrow…" at bounding box center [440, 163] width 155 height 183
click at [377, 229] on div "helper . build ( "rightArrow" ) helper . moveUp ( 1 ) helper . build ( "upArrow…" at bounding box center [440, 163] width 155 height 183
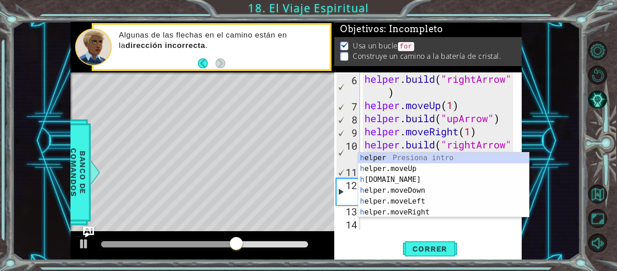
scroll to position [79, 0]
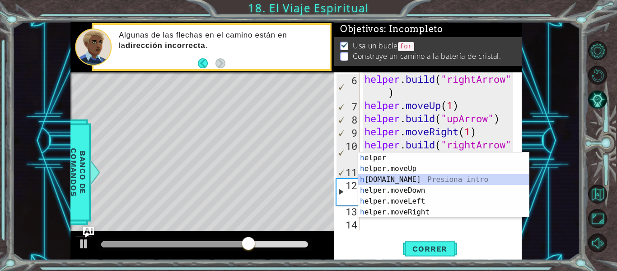
click at [399, 177] on div "h elper Presiona intro h elper.moveUp Presiona intro h [DOMAIN_NAME] Presiona i…" at bounding box center [443, 195] width 171 height 87
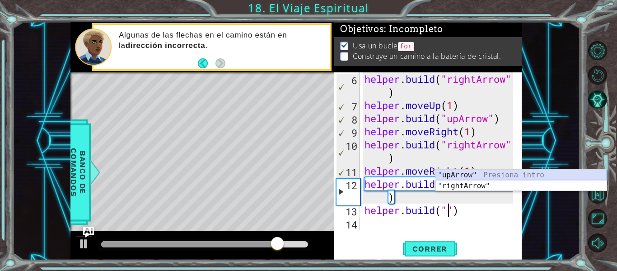
click at [500, 172] on div "" upArrow" Presiona intro " rightArrow" Presiona intro" at bounding box center [521, 190] width 171 height 43
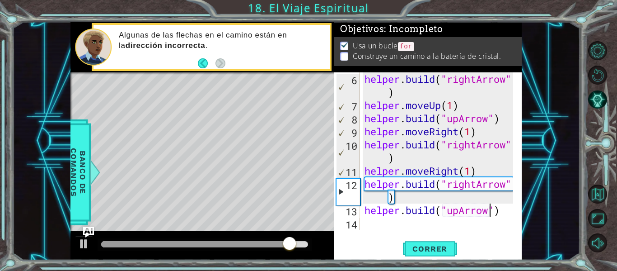
type textarea "[DOMAIN_NAME]("upArrow")"
click at [361, 223] on div "[DOMAIN_NAME]("upArrow") 6 7 8 9 10 11 12 13 14 helper . build ( "rightArrow" )…" at bounding box center [427, 150] width 186 height 157
click at [369, 219] on div "helper . build ( "rightArrow" ) helper . moveUp ( 1 ) helper . build ( "upArrow…" at bounding box center [440, 170] width 155 height 196
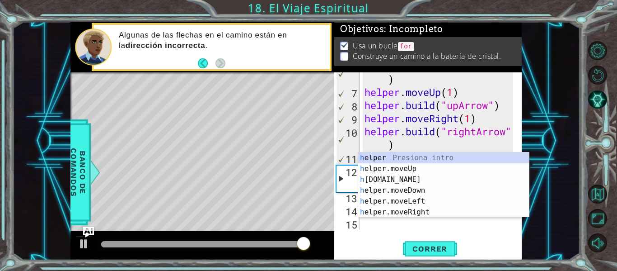
scroll to position [92, 0]
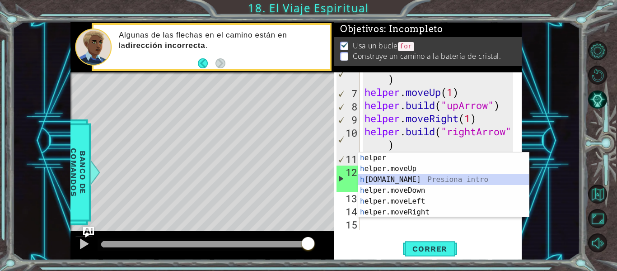
click at [421, 178] on div "h elper Presiona intro h elper.moveUp Presiona intro h [DOMAIN_NAME] Presiona i…" at bounding box center [443, 195] width 171 height 87
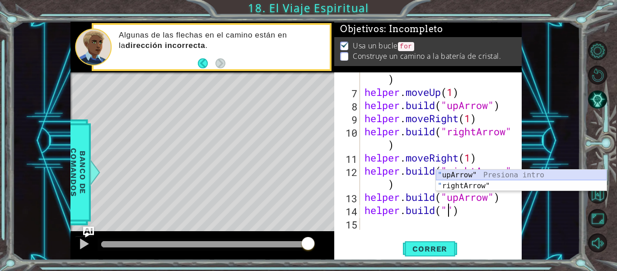
click at [458, 173] on div "" upArrow" Presiona intro " rightArrow" Presiona intro" at bounding box center [521, 190] width 171 height 43
type textarea "[DOMAIN_NAME]("upArrow")"
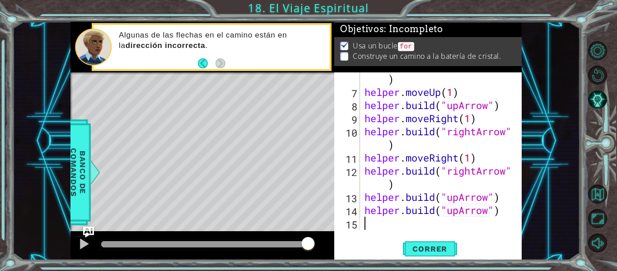
click at [414, 223] on div "helper . build ( "rightArrow" ) helper . moveUp ( 1 ) helper . build ( "upArrow…" at bounding box center [440, 157] width 155 height 196
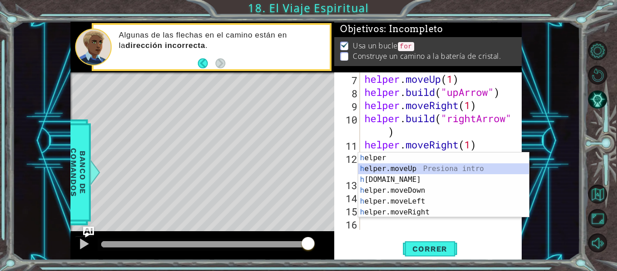
click at [423, 165] on div "h elper Presiona intro h elper.moveUp Presiona intro h [DOMAIN_NAME] Presiona i…" at bounding box center [443, 195] width 171 height 87
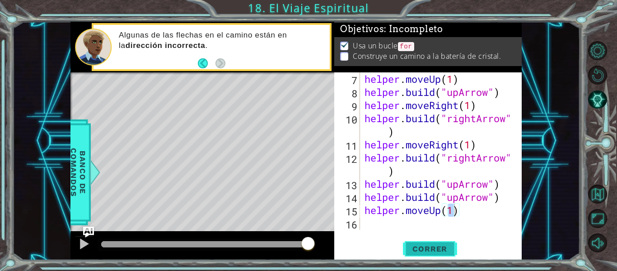
click at [449, 244] on span "Correr" at bounding box center [429, 248] width 53 height 9
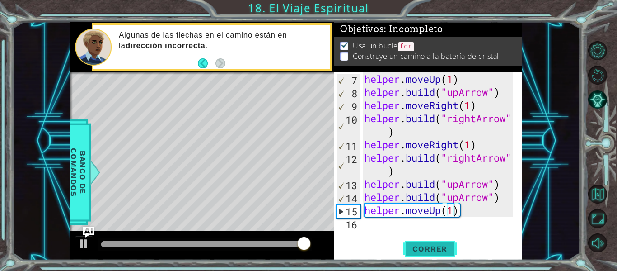
click at [425, 253] on span "Correr" at bounding box center [429, 248] width 53 height 9
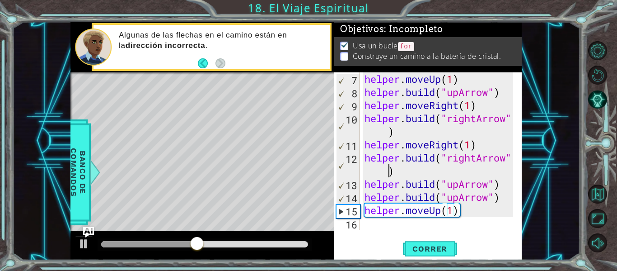
click at [375, 172] on div "helper . moveUp ( 1 ) helper . build ( "upArrow" ) helper . moveRight ( 1 ) hel…" at bounding box center [440, 163] width 155 height 183
click at [365, 182] on div "helper . moveUp ( 1 ) helper . build ( "upArrow" ) helper . moveRight ( 1 ) hel…" at bounding box center [440, 163] width 155 height 183
type textarea "[DOMAIN_NAME]("upArrow")"
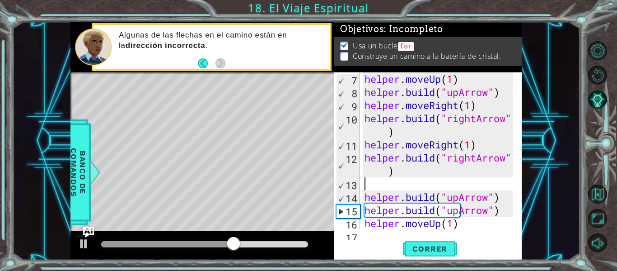
click at [365, 182] on div "helper . moveUp ( 1 ) helper . build ( "upArrow" ) helper . moveRight ( 1 ) hel…" at bounding box center [440, 163] width 155 height 183
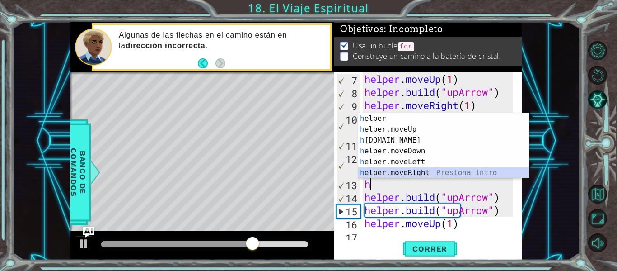
click at [416, 169] on div "h elper Presiona intro h elper.moveUp Presiona intro h [DOMAIN_NAME] Presiona i…" at bounding box center [443, 156] width 171 height 87
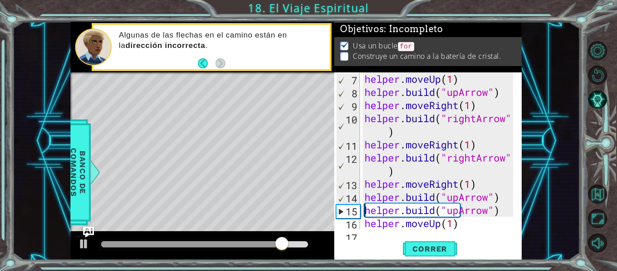
click at [363, 208] on div "helper . moveUp ( 1 ) helper . build ( "upArrow" ) helper . moveRight ( 1 ) hel…" at bounding box center [440, 163] width 155 height 183
click at [412, 242] on button "Correr" at bounding box center [430, 248] width 54 height 19
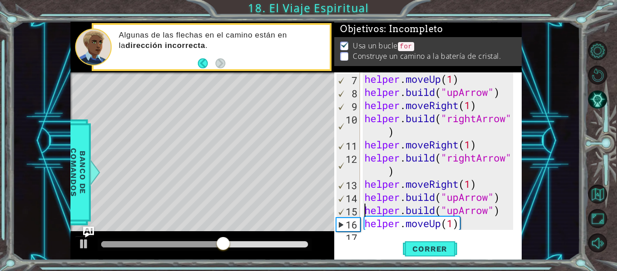
scroll to position [118, 0]
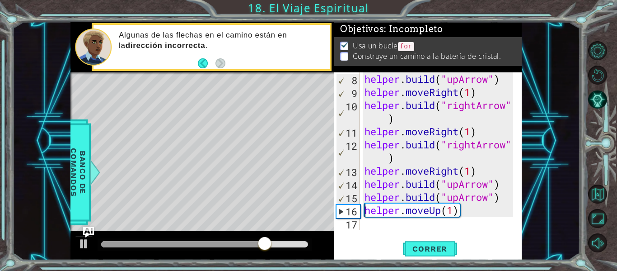
click at [363, 210] on div "helper . build ( "upArrow" ) helper . moveRight ( 1 ) helper . build ( "rightAr…" at bounding box center [440, 163] width 155 height 183
type textarea "helper.moveUp(1)"
click at [366, 225] on div "helper . build ( "upArrow" ) helper . moveRight ( 1 ) helper . build ( "rightAr…" at bounding box center [440, 163] width 155 height 183
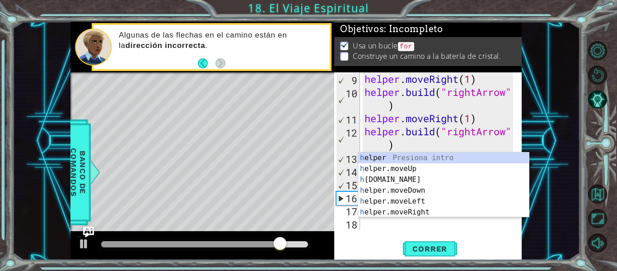
scroll to position [131, 0]
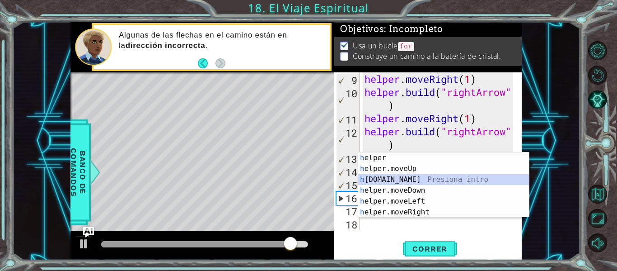
click at [403, 179] on div "h elper Presiona intro h elper.moveUp Presiona intro h [DOMAIN_NAME] Presiona i…" at bounding box center [443, 195] width 171 height 87
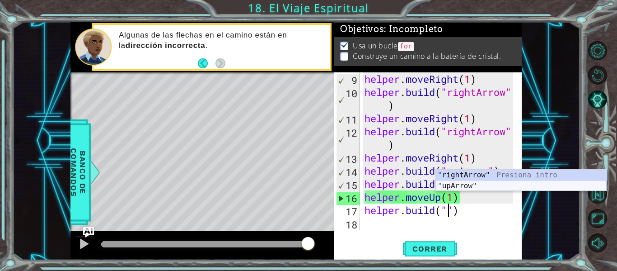
click at [503, 185] on div "" rightArrow" Presiona intro " upArrow" Presiona intro" at bounding box center [521, 190] width 171 height 43
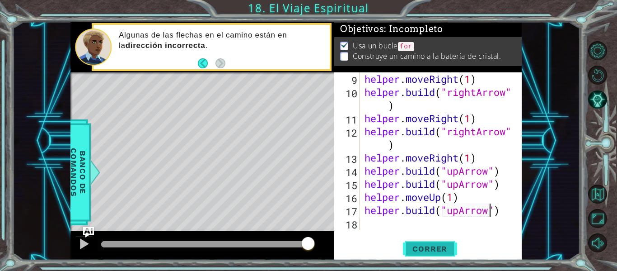
type textarea "[DOMAIN_NAME]("upArrow")"
click at [432, 246] on span "Correr" at bounding box center [429, 248] width 53 height 9
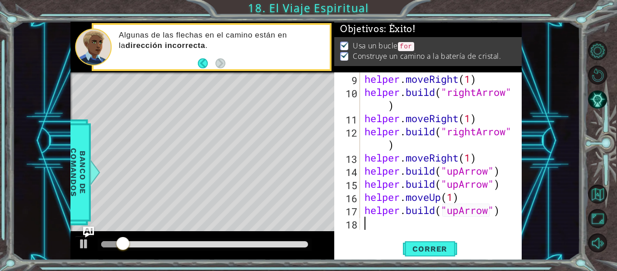
click at [378, 224] on div "helper . moveRight ( 1 ) helper . build ( "rightArrow" ) helper . moveRight ( 1…" at bounding box center [440, 163] width 155 height 183
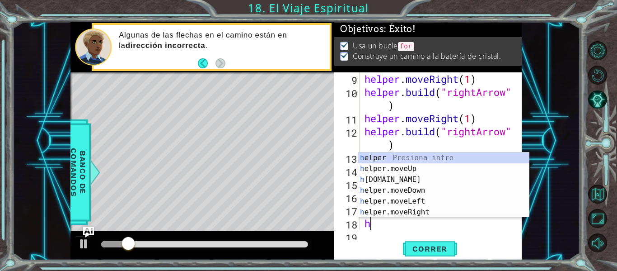
scroll to position [144, 0]
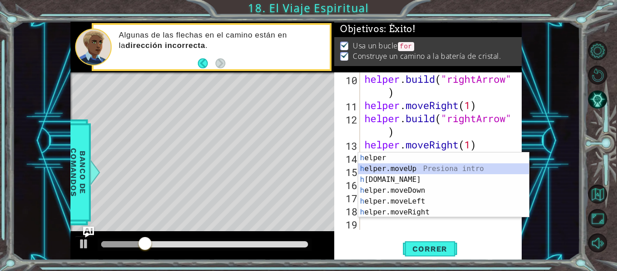
click at [432, 172] on div "h elper Presiona intro h elper.moveUp Presiona intro h [DOMAIN_NAME] Presiona i…" at bounding box center [443, 195] width 171 height 87
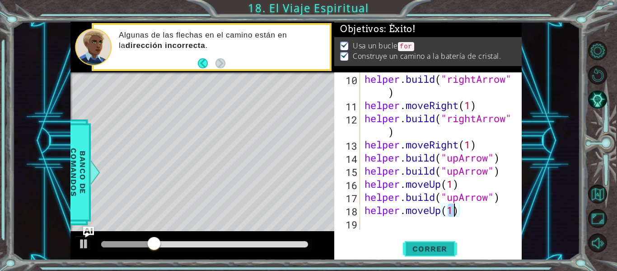
type textarea "helper.moveUp(1)"
click at [444, 249] on span "Correr" at bounding box center [429, 248] width 53 height 9
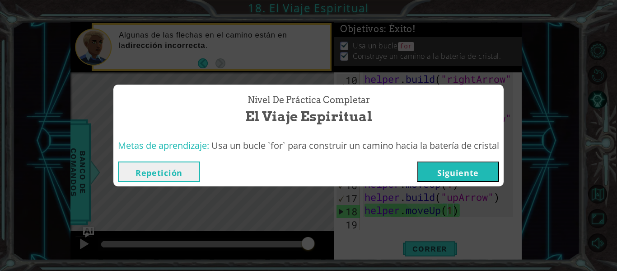
click at [488, 168] on button "Siguiente" at bounding box center [458, 171] width 82 height 20
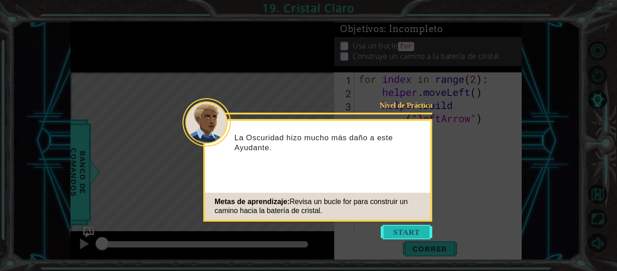
click at [417, 229] on button "Start" at bounding box center [406, 231] width 51 height 14
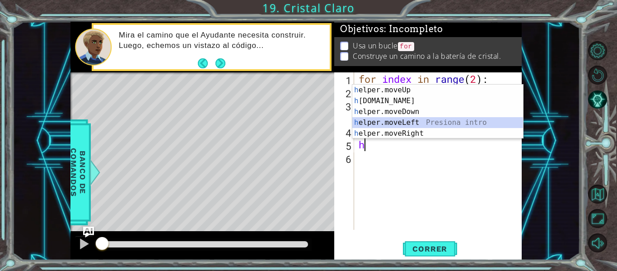
click at [429, 122] on div "h elper.moveUp Presiona intro h [DOMAIN_NAME] Presiona intro h elper.moveDown P…" at bounding box center [437, 122] width 171 height 76
type textarea "helper.moveLeft(1)"
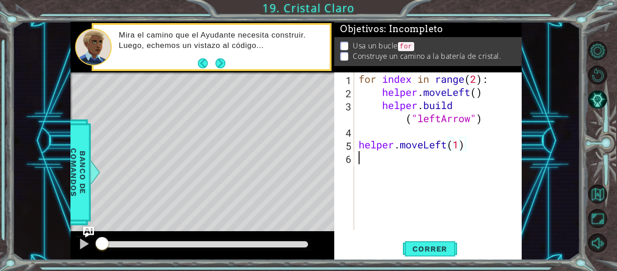
click at [366, 159] on div "for index in range ( 2 ) : helper . moveLeft ( ) helper . build ( "leftArrow" )…" at bounding box center [441, 163] width 168 height 183
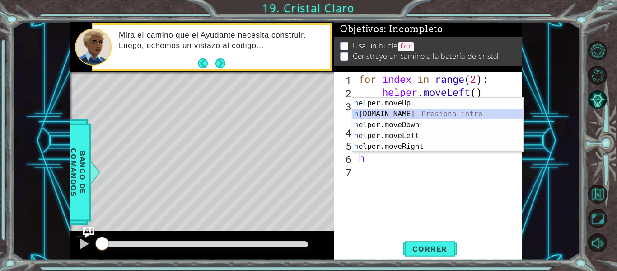
click at [403, 114] on div "h elper.moveUp Presiona intro h [DOMAIN_NAME] Presiona intro h elper.moveDown P…" at bounding box center [437, 136] width 171 height 76
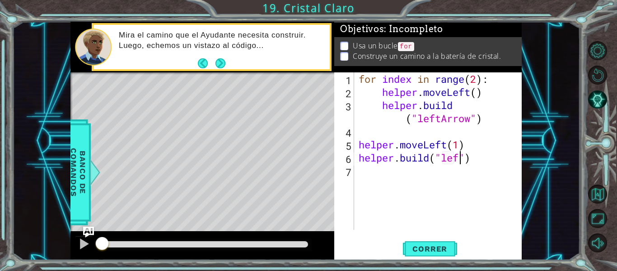
scroll to position [0, 5]
type textarea "[DOMAIN_NAME]("leftArrow")"
click at [387, 173] on div "for index in range ( 2 ) : helper . moveLeft ( ) helper . build ( "leftArrow" )…" at bounding box center [441, 163] width 168 height 183
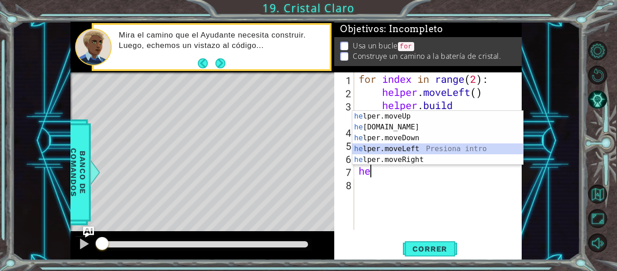
click at [423, 152] on div "he lper.moveUp Presiona intro he [DOMAIN_NAME] Presiona intro he lper.moveDown …" at bounding box center [437, 149] width 171 height 76
type textarea "helper.moveLeft(1)"
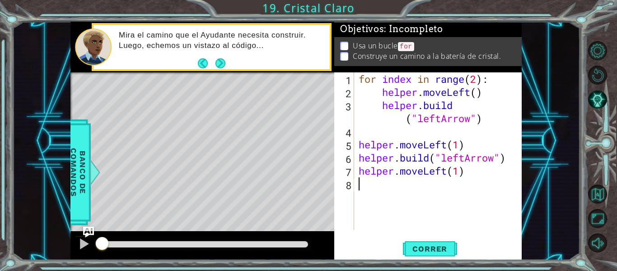
click at [362, 191] on div "for index in range ( 2 ) : helper . moveLeft ( ) helper . build ( "leftArrow" )…" at bounding box center [441, 163] width 168 height 183
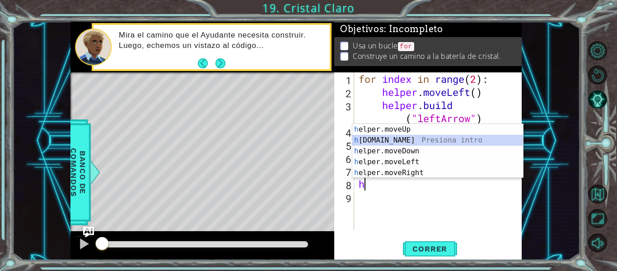
click at [417, 139] on div "h elper.moveUp Presiona intro h [DOMAIN_NAME] Presiona intro h elper.moveDown P…" at bounding box center [437, 162] width 171 height 76
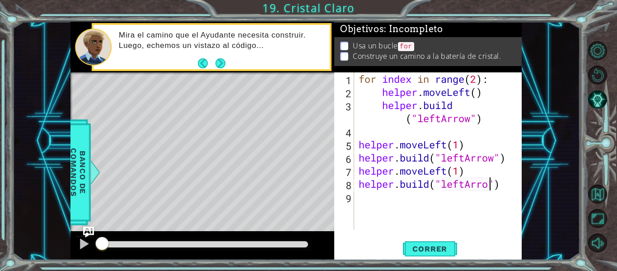
scroll to position [0, 6]
type textarea "[DOMAIN_NAME]("leftArrow")"
click at [441, 242] on button "Correr" at bounding box center [430, 248] width 54 height 19
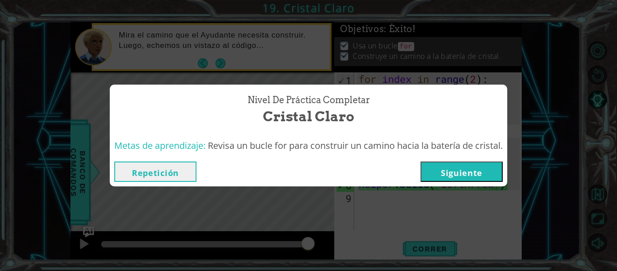
click at [492, 172] on button "Siguiente" at bounding box center [461, 171] width 82 height 20
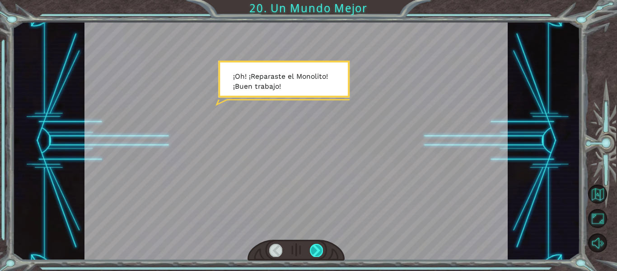
click at [319, 249] on div at bounding box center [316, 249] width 13 height 13
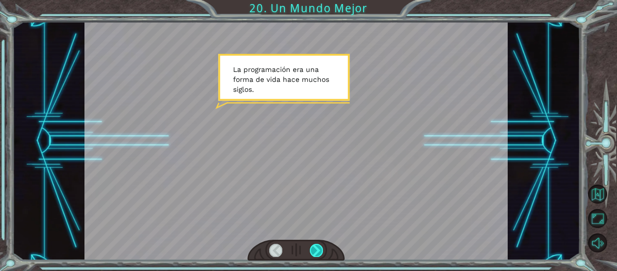
click at [319, 249] on div at bounding box center [316, 249] width 13 height 13
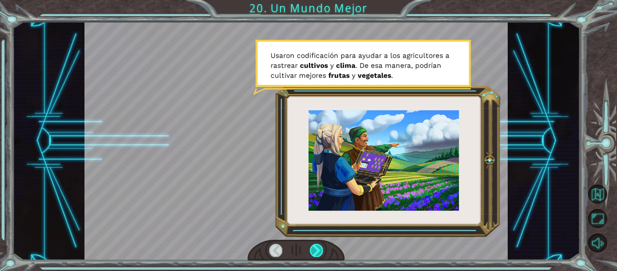
click at [319, 249] on div at bounding box center [316, 249] width 13 height 13
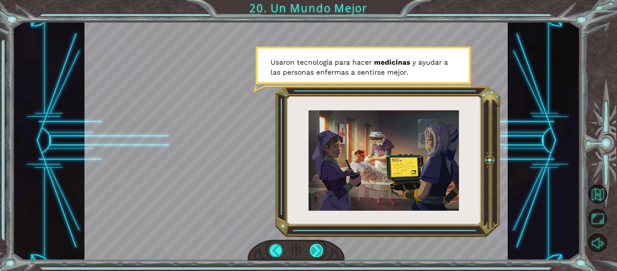
click at [319, 250] on div at bounding box center [316, 249] width 13 height 13
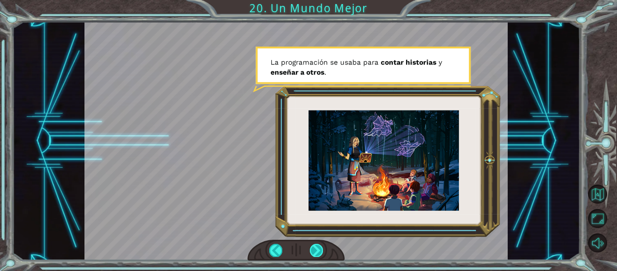
click at [319, 250] on div at bounding box center [316, 249] width 13 height 13
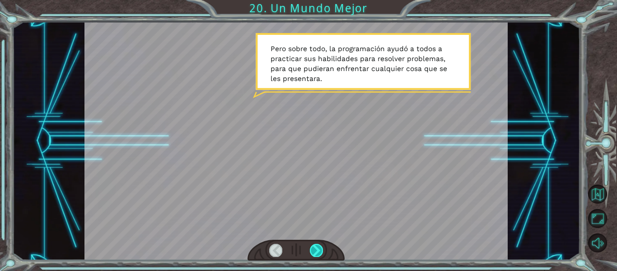
click at [319, 250] on div at bounding box center [316, 249] width 13 height 13
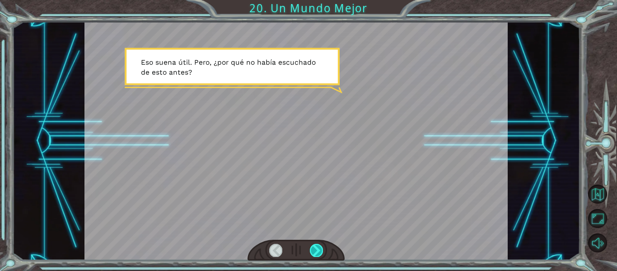
click at [319, 250] on div at bounding box center [316, 249] width 13 height 13
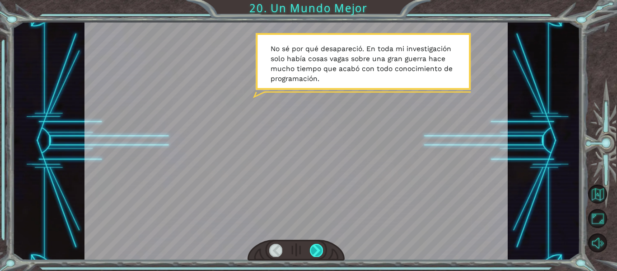
click at [319, 250] on div at bounding box center [316, 249] width 13 height 13
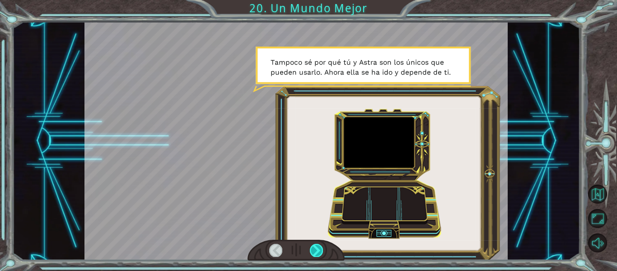
click at [319, 250] on div at bounding box center [316, 249] width 13 height 13
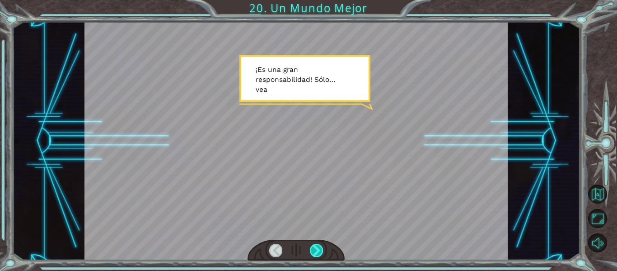
click at [319, 250] on div at bounding box center [316, 249] width 13 height 13
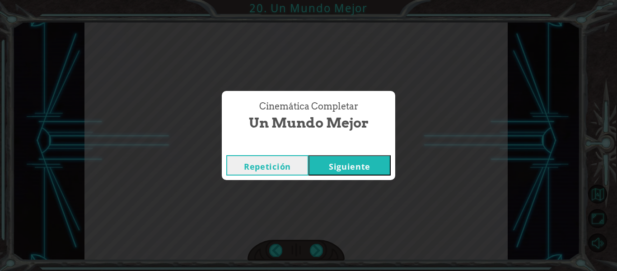
click at [354, 173] on button "Siguiente" at bounding box center [349, 165] width 82 height 20
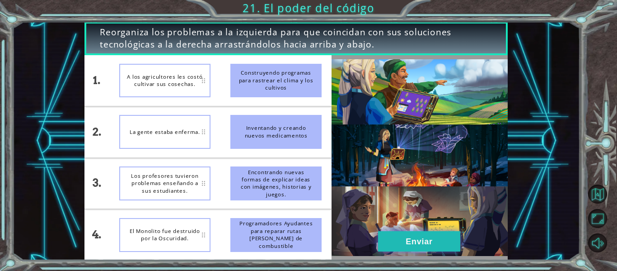
click at [418, 242] on button "Enviar" at bounding box center [419, 241] width 82 height 20
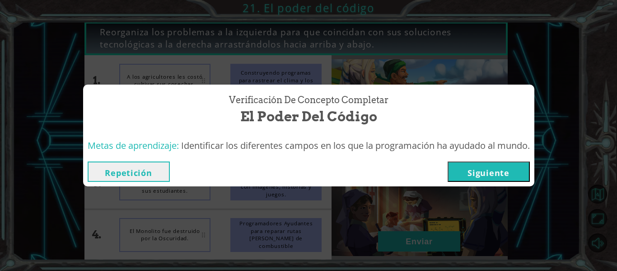
click at [495, 168] on button "Siguiente" at bounding box center [489, 171] width 82 height 20
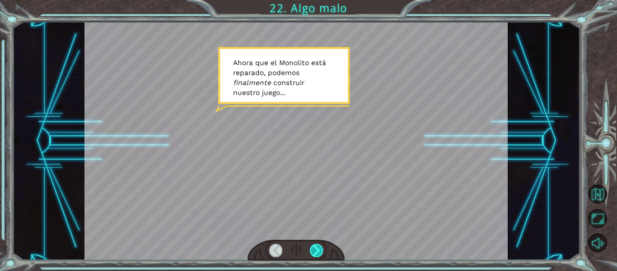
click at [313, 246] on div at bounding box center [316, 249] width 13 height 13
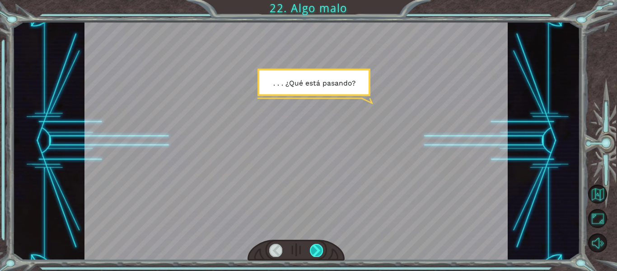
click at [313, 246] on div at bounding box center [316, 249] width 13 height 13
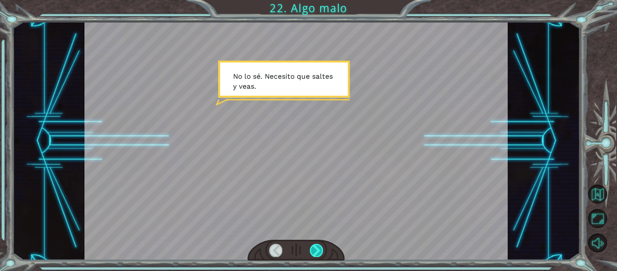
click at [313, 246] on div at bounding box center [316, 249] width 13 height 13
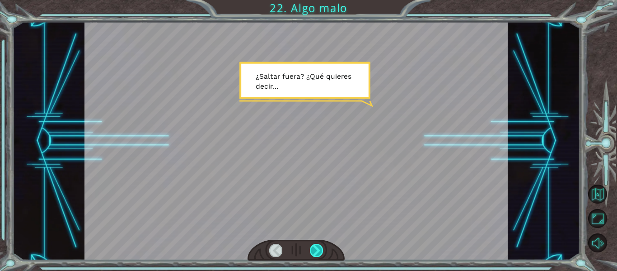
click at [313, 246] on div at bounding box center [316, 249] width 13 height 13
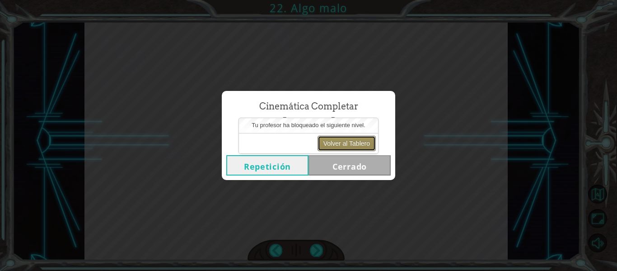
click at [348, 136] on button "Volver al Tablero" at bounding box center [346, 142] width 58 height 15
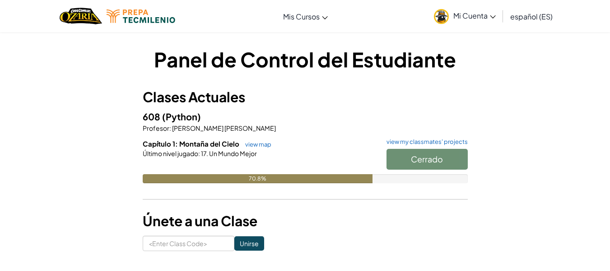
click at [446, 149] on div "Cerrado" at bounding box center [423, 161] width 90 height 25
click at [439, 154] on div "Cerrado" at bounding box center [423, 161] width 90 height 25
click at [327, 179] on div "70.8%" at bounding box center [258, 178] width 230 height 9
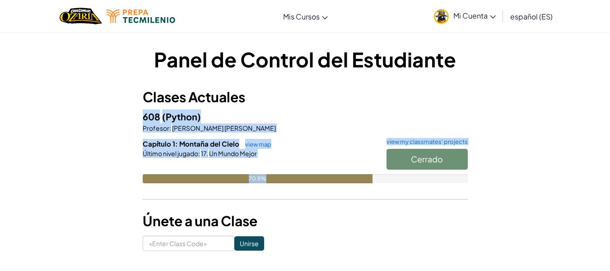
click at [327, 179] on div "70.8%" at bounding box center [258, 178] width 230 height 9
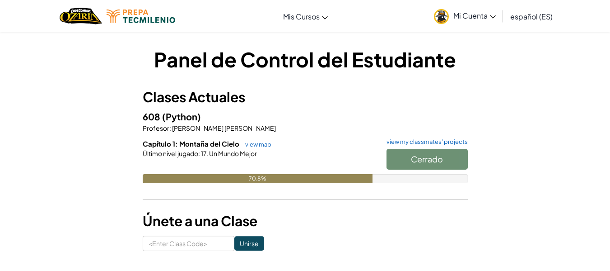
click at [330, 145] on h6 "Capítulo 1: Montaña del Cielo view map view my classmates' projects" at bounding box center [305, 144] width 325 height 10
click at [251, 144] on link "view map" at bounding box center [256, 143] width 31 height 7
